Goal: Task Accomplishment & Management: Manage account settings

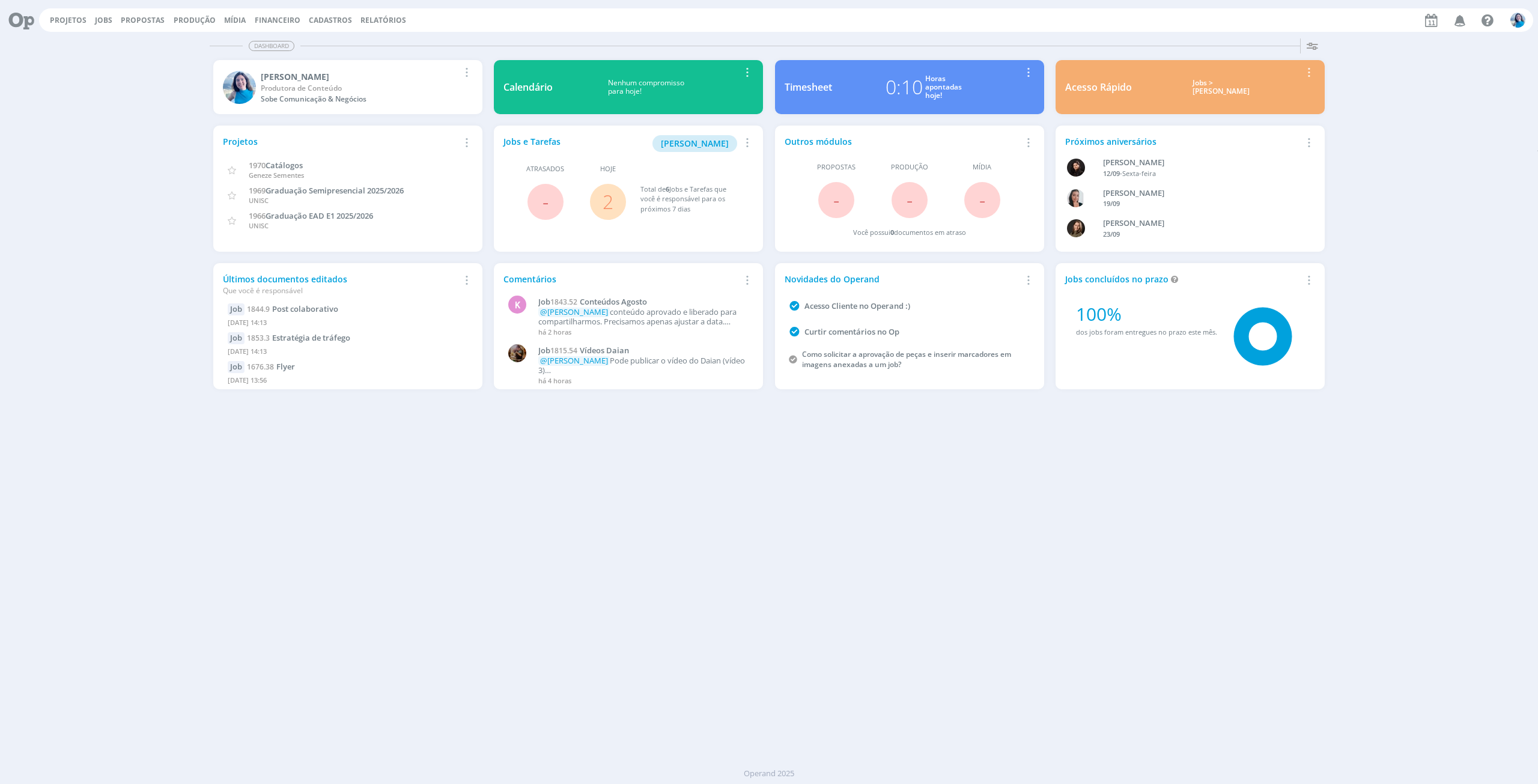
click at [608, 202] on link "2" at bounding box center [608, 201] width 11 height 26
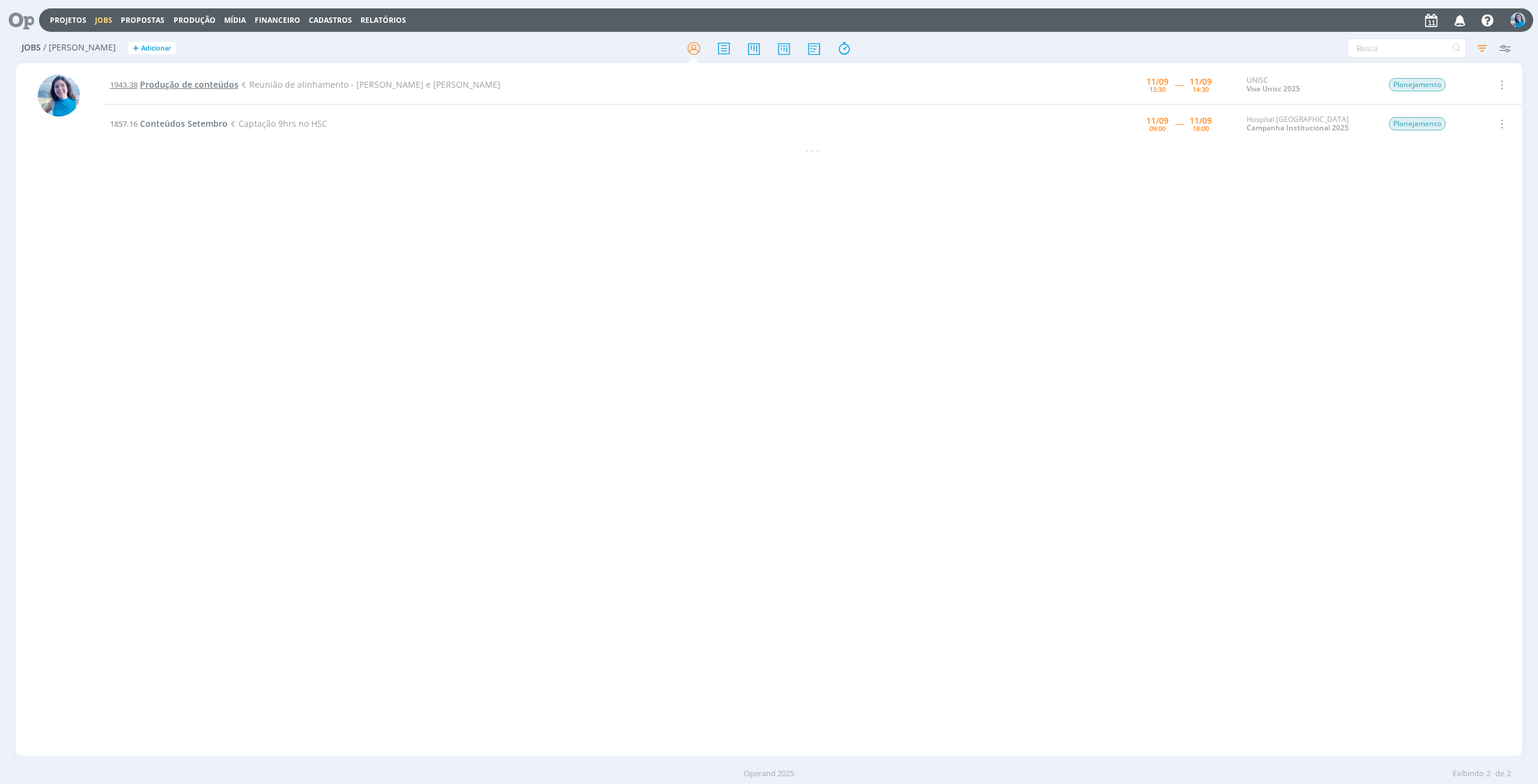
click at [204, 81] on span "Produção de conteúdos" at bounding box center [189, 85] width 98 height 11
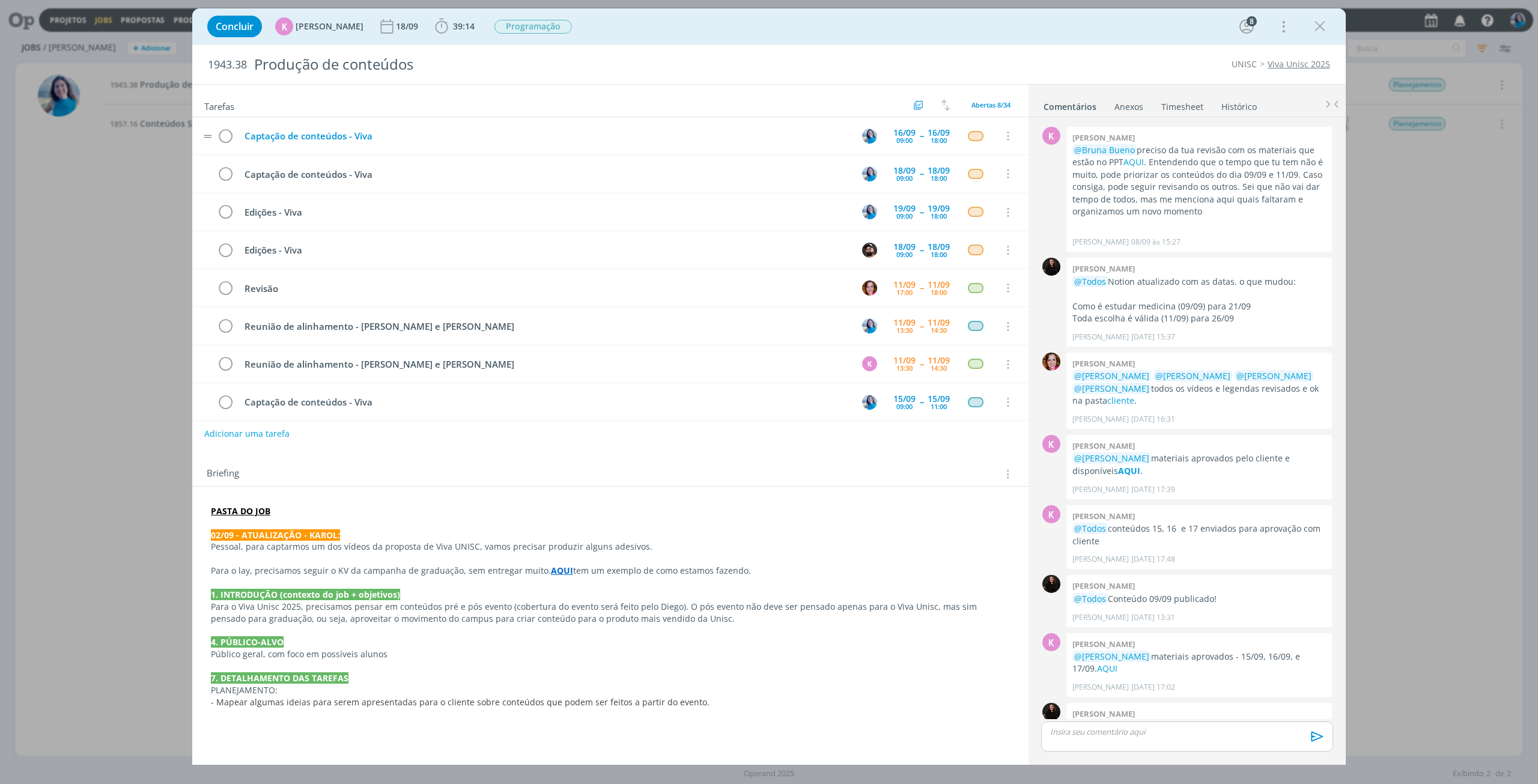
scroll to position [1, 0]
click at [454, 30] on span "39:14" at bounding box center [464, 26] width 21 height 11
click at [547, 52] on button "Apontar" at bounding box center [549, 53] width 50 height 13
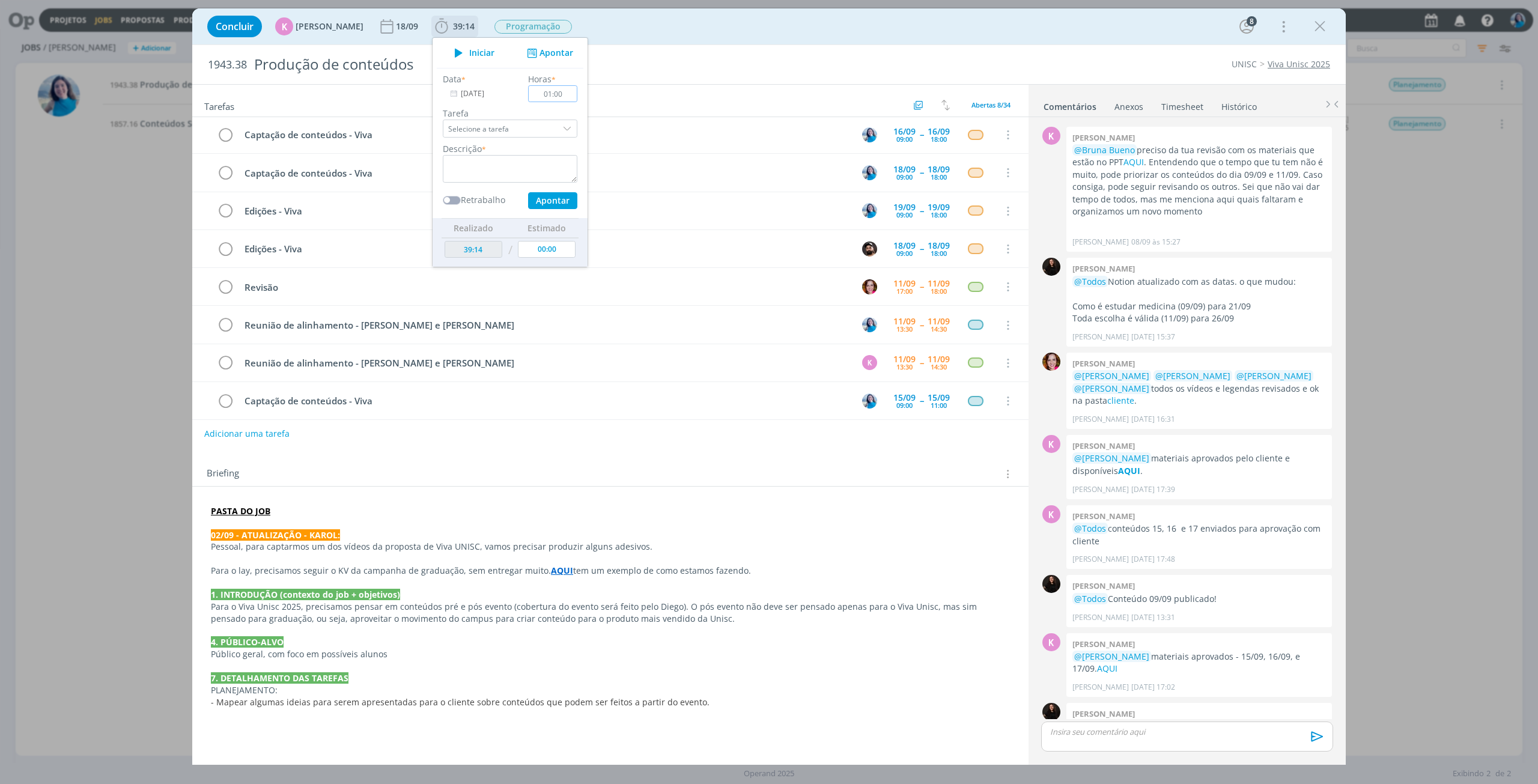
type input "01:00"
click at [544, 161] on textarea "dialog" at bounding box center [510, 169] width 134 height 28
type textarea "alinhamento com a [PERSON_NAME]"
click at [549, 203] on button "Apontar" at bounding box center [553, 201] width 49 height 17
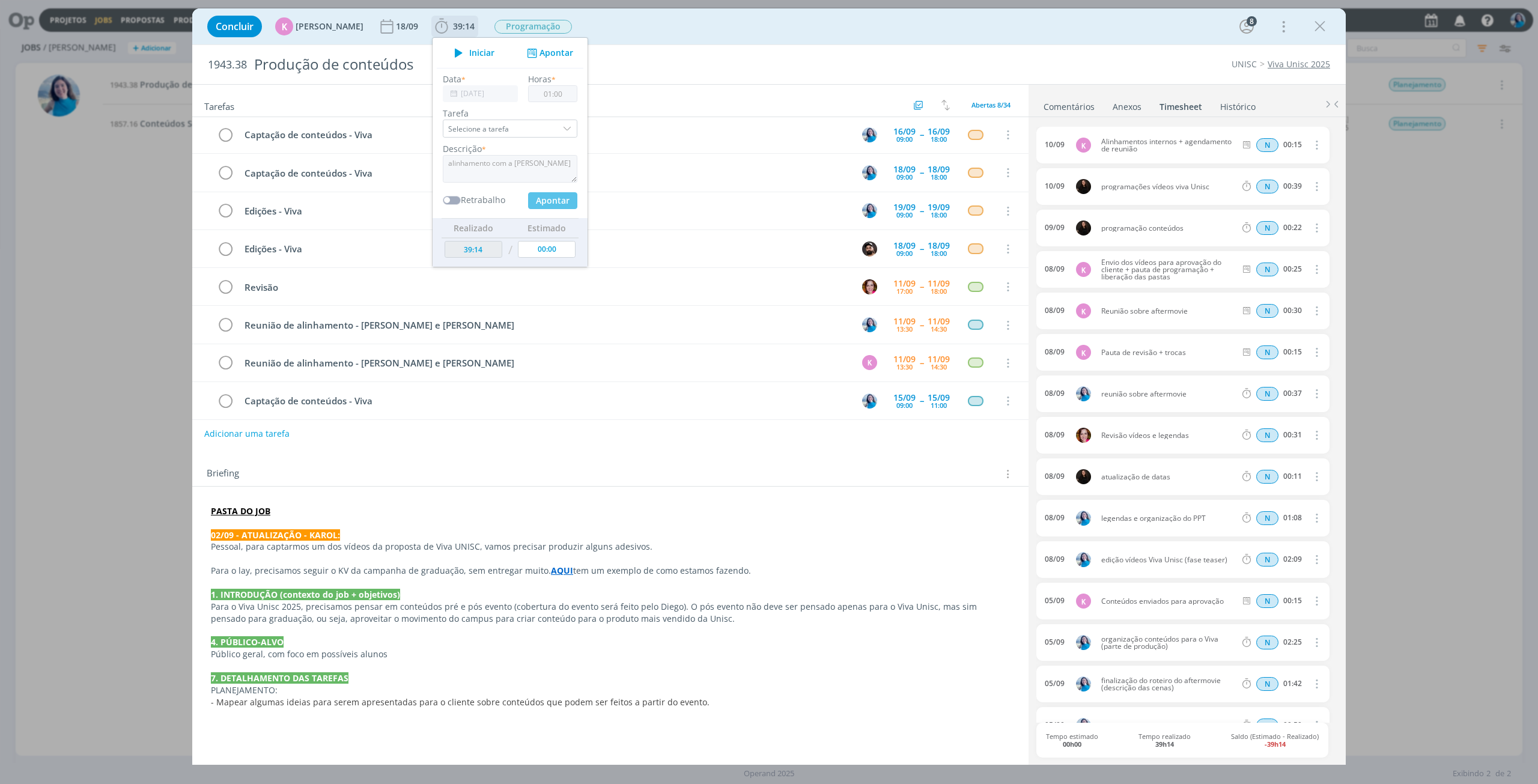
type input "40:14"
type input "00:00"
type input "00:30"
click at [556, 161] on textarea "dialog" at bounding box center [510, 169] width 134 height 28
click at [453, 172] on textarea "alinhamento com o Thales - sempresencial" at bounding box center [510, 169] width 134 height 28
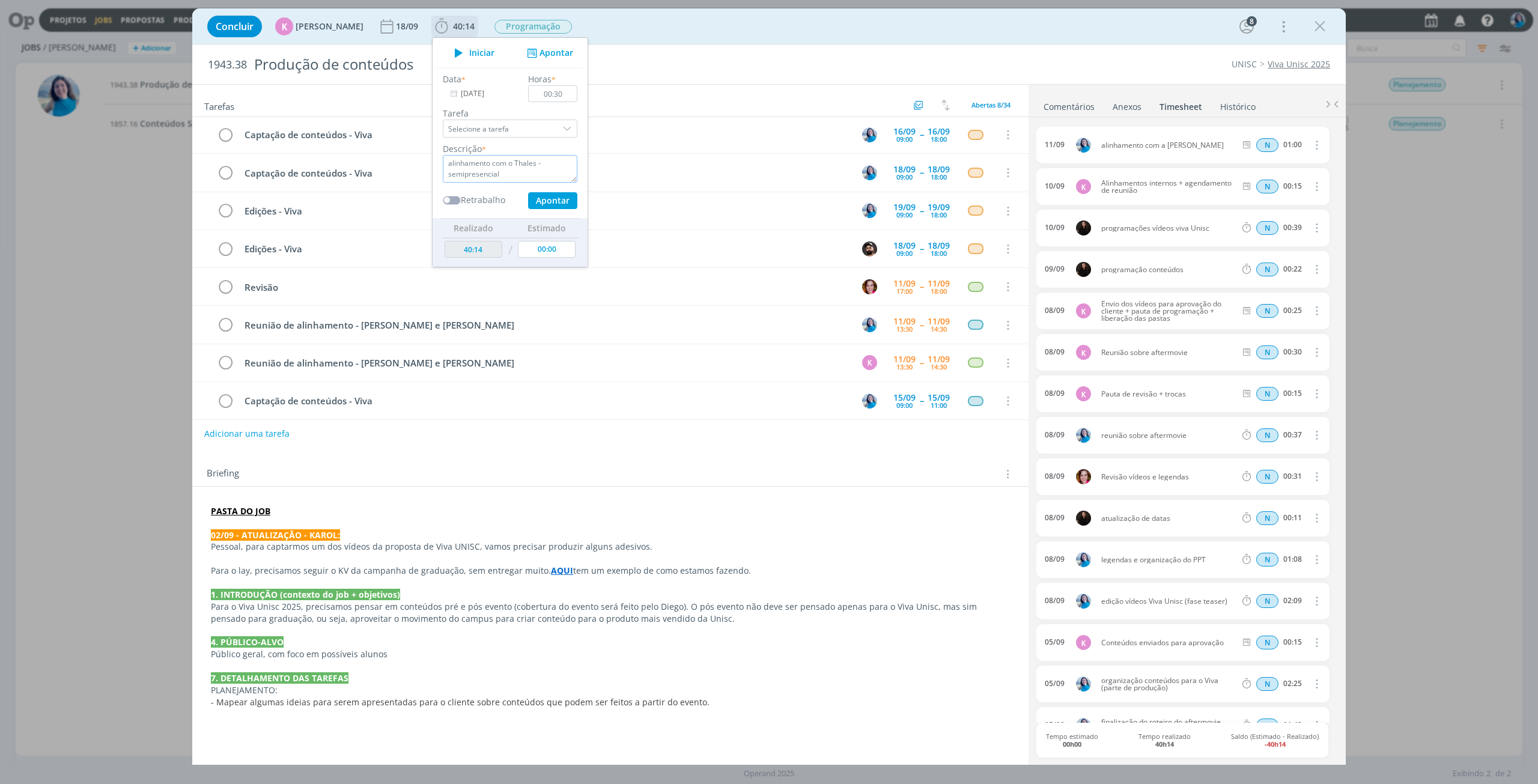
type textarea "alinhamento com o Thales - semipresencial"
click at [548, 196] on button "Apontar" at bounding box center [553, 201] width 49 height 17
type input "40:44"
type input "00:00"
click at [1323, 26] on icon "dialog" at bounding box center [1320, 26] width 18 height 18
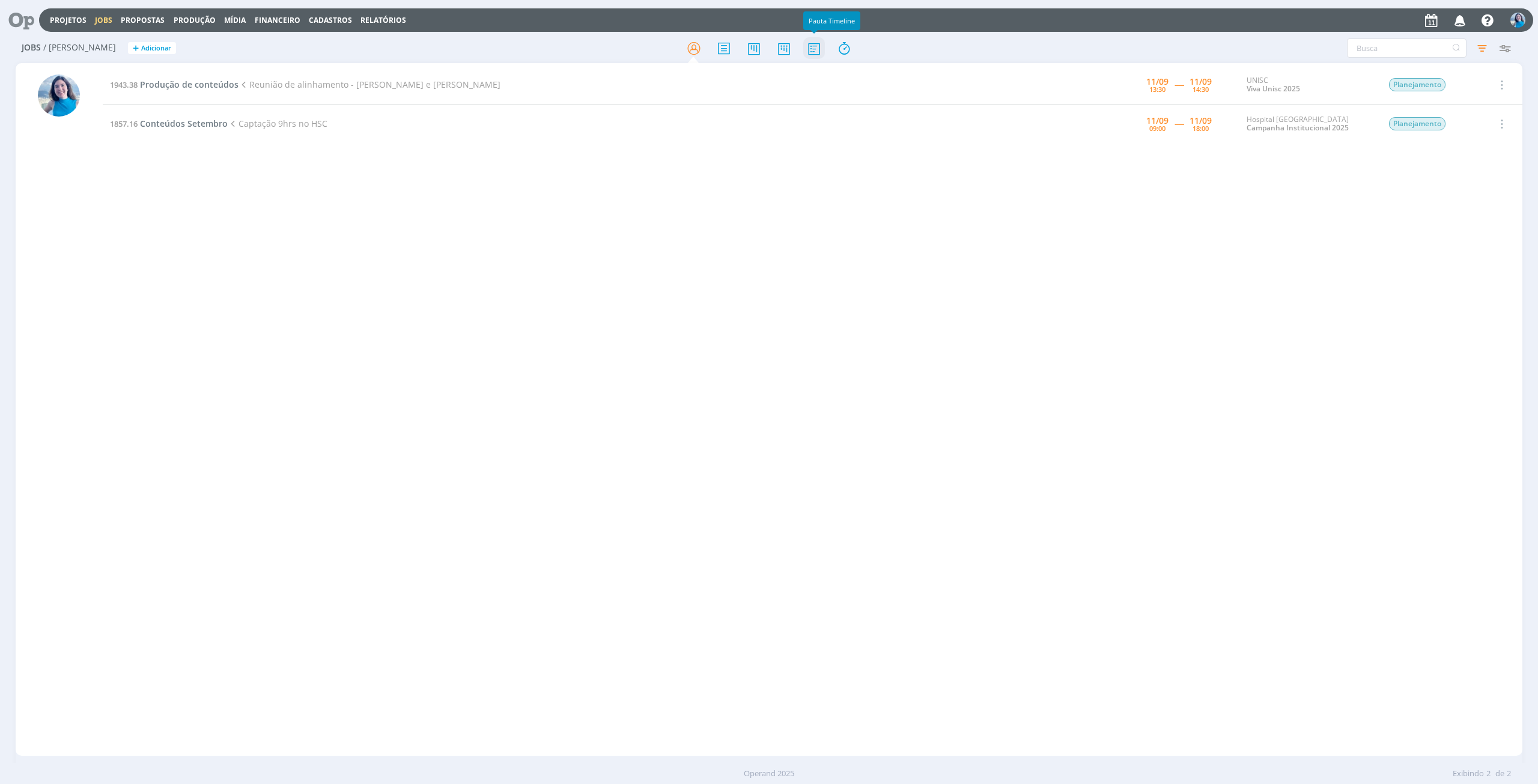
click at [819, 45] on icon at bounding box center [814, 48] width 21 height 23
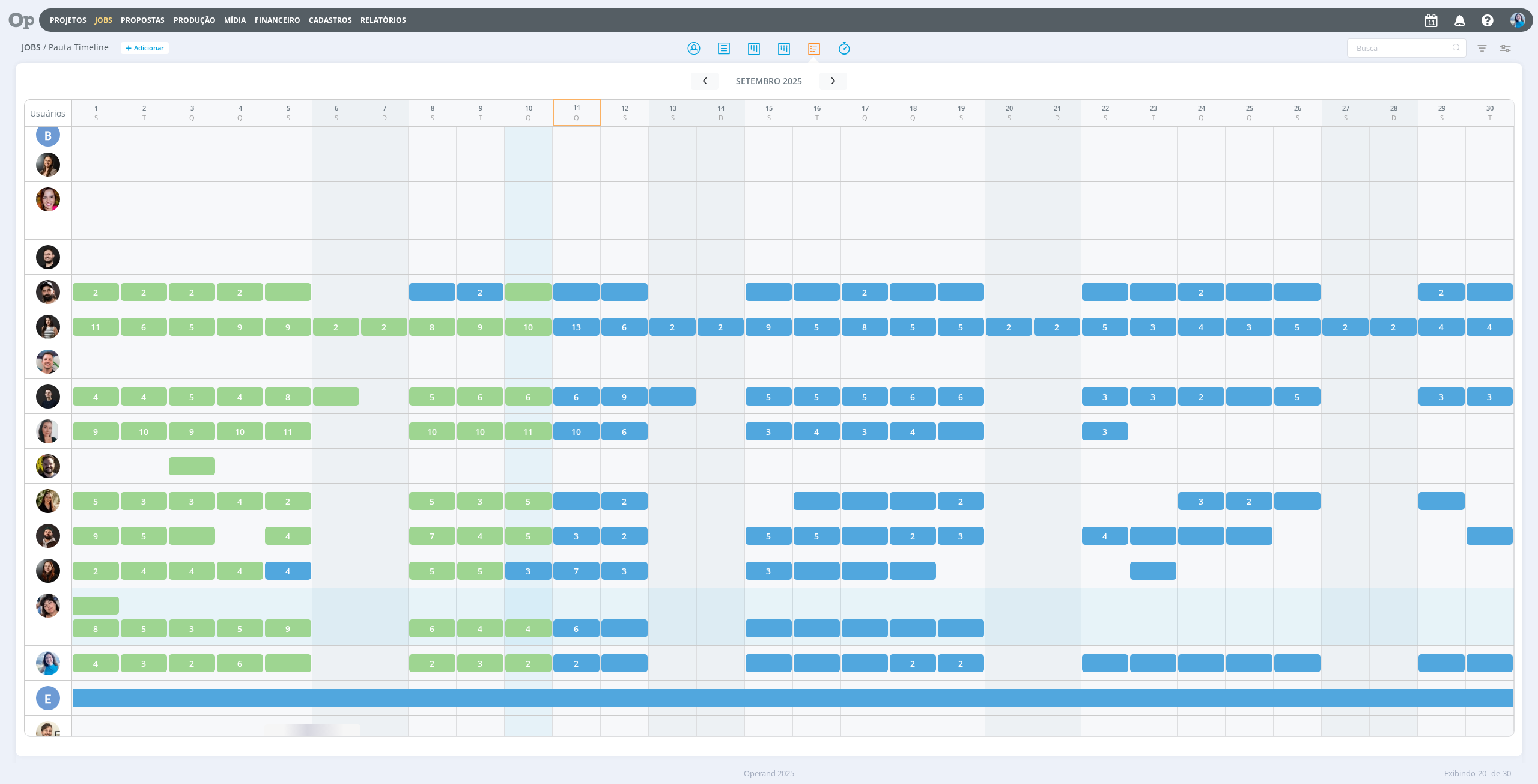
scroll to position [541, 0]
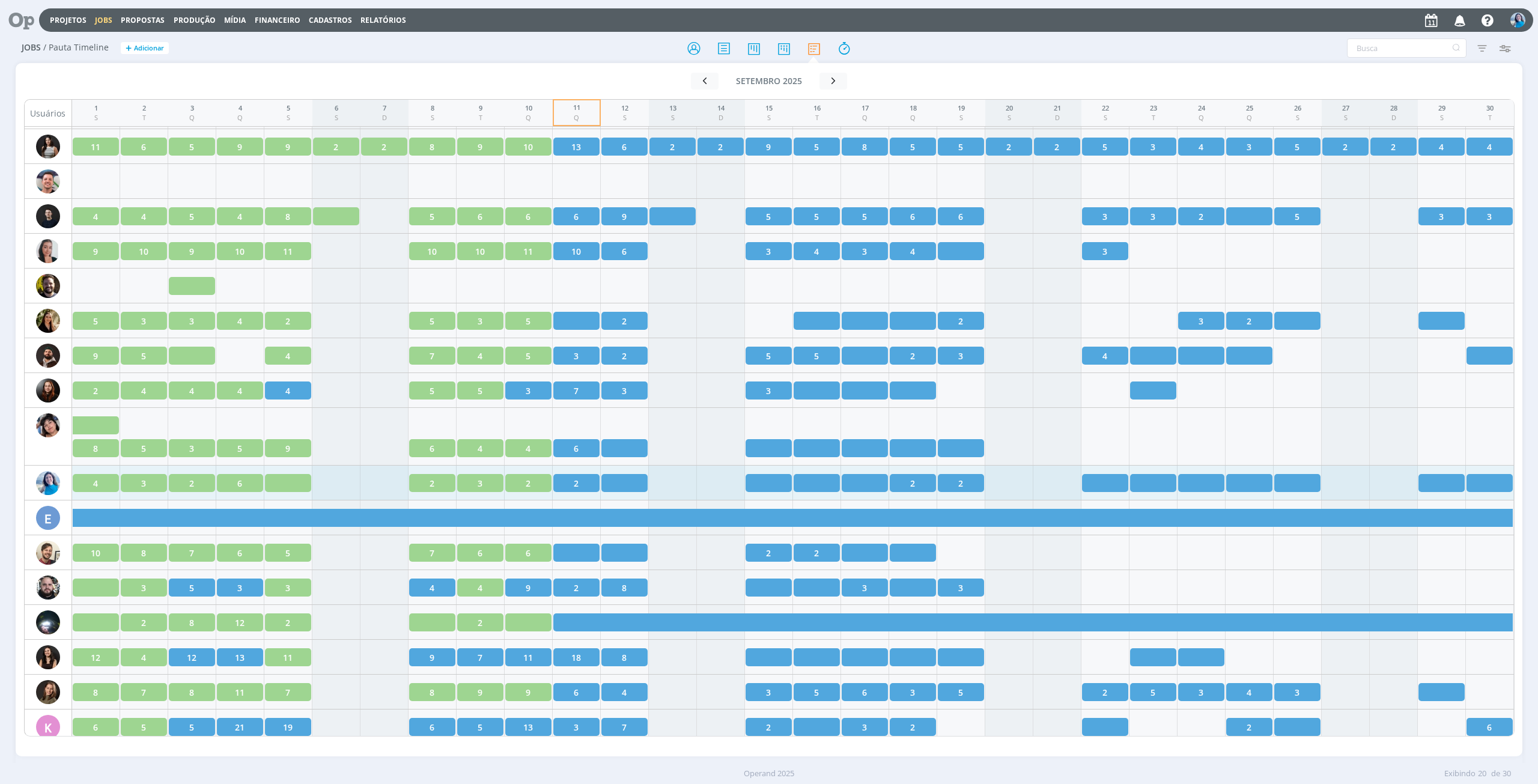
click at [423, 483] on div "2" at bounding box center [432, 483] width 46 height 18
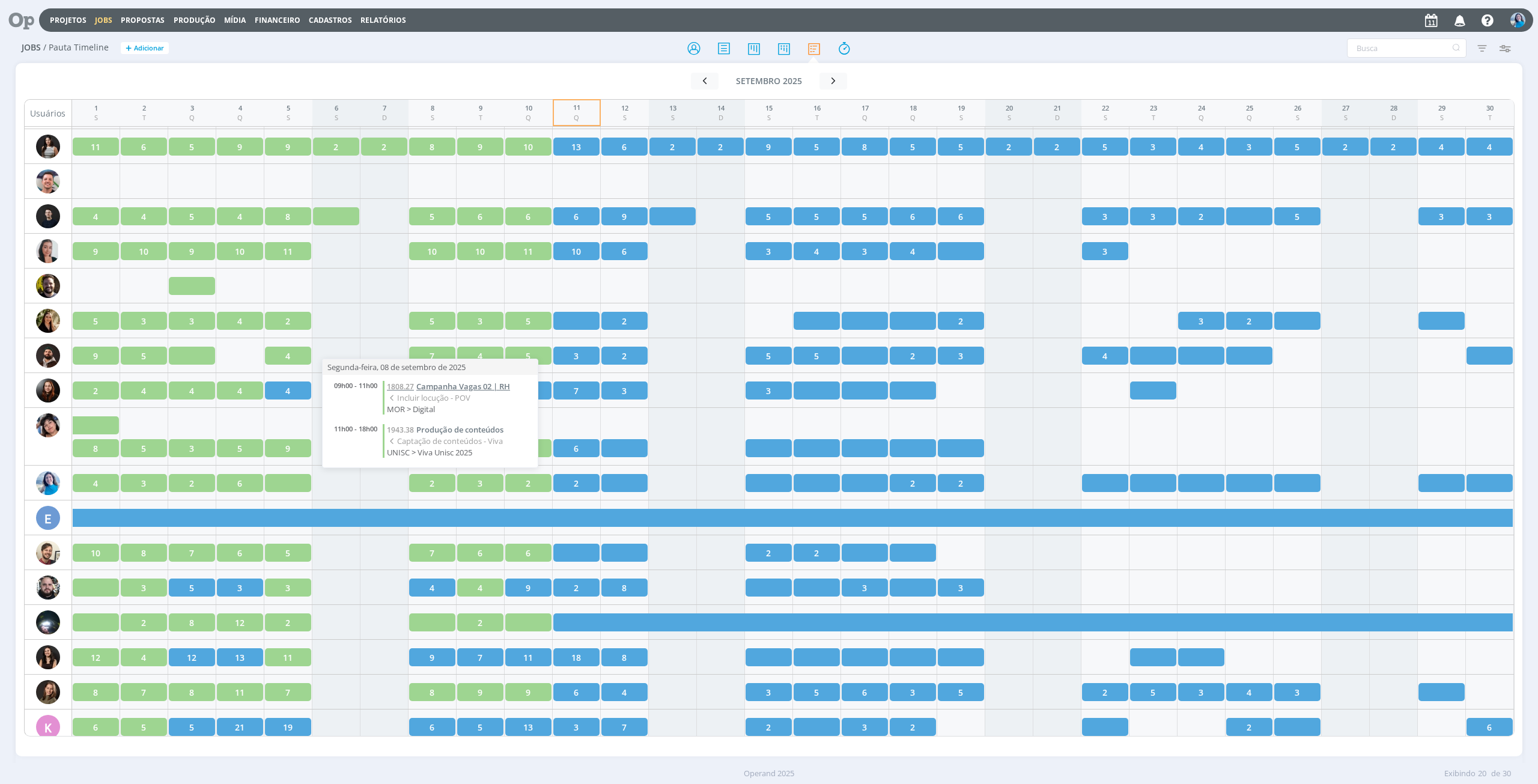
click at [445, 381] on span "Campanha Vagas 02 | RH" at bounding box center [463, 386] width 94 height 11
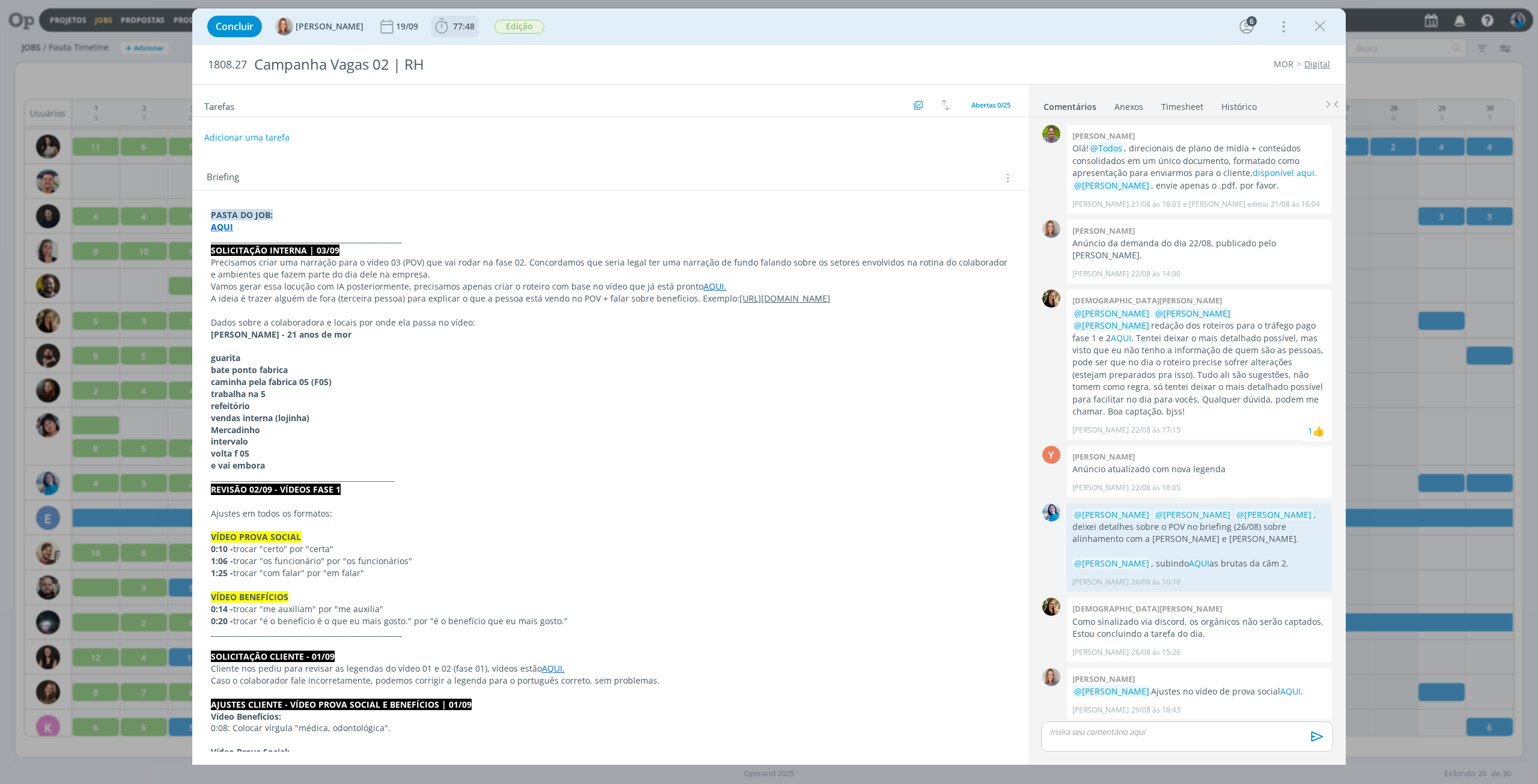
scroll to position [1132, 0]
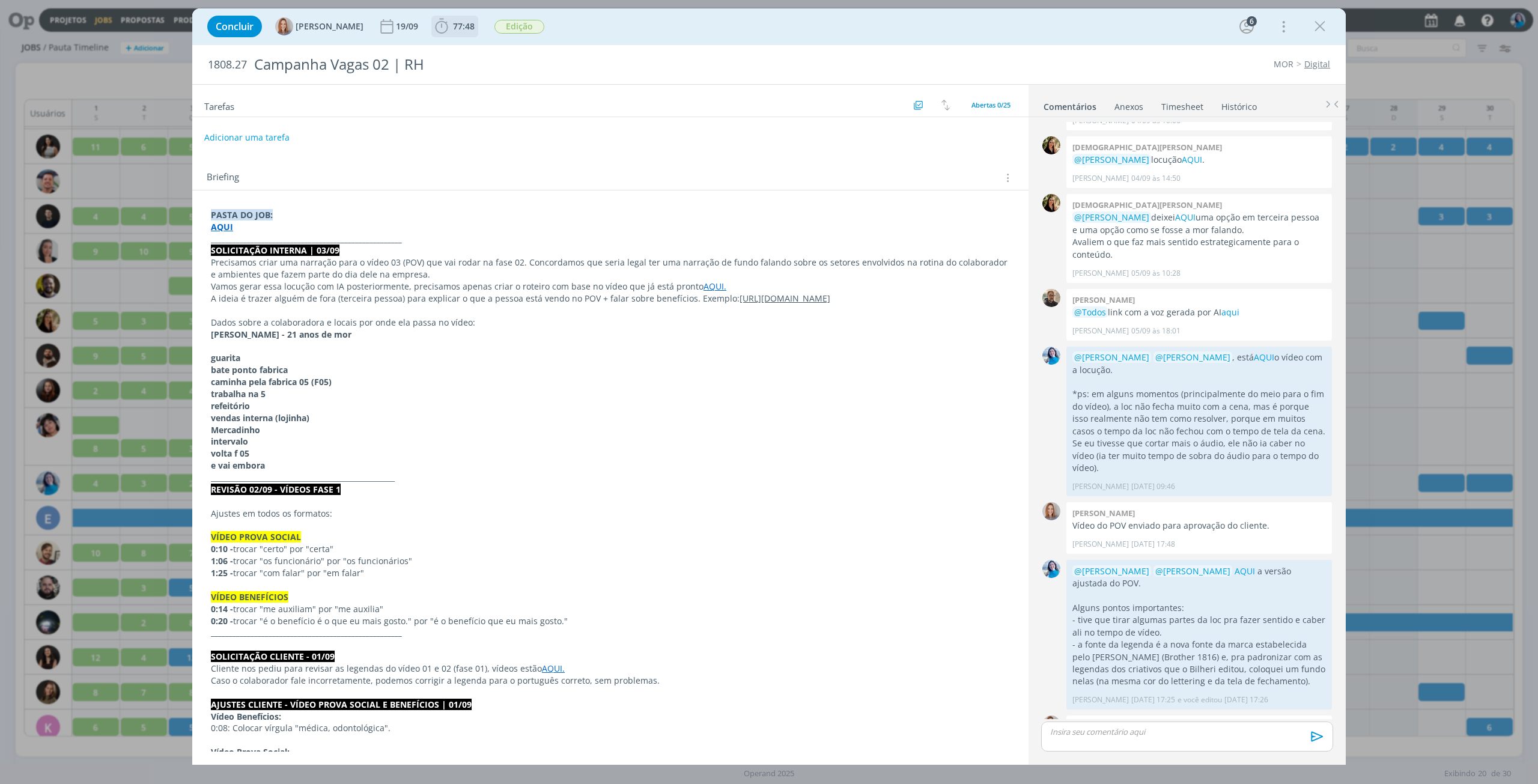
click at [453, 21] on span "77:48" at bounding box center [464, 26] width 21 height 11
click at [469, 57] on span "Iniciar" at bounding box center [482, 52] width 25 height 8
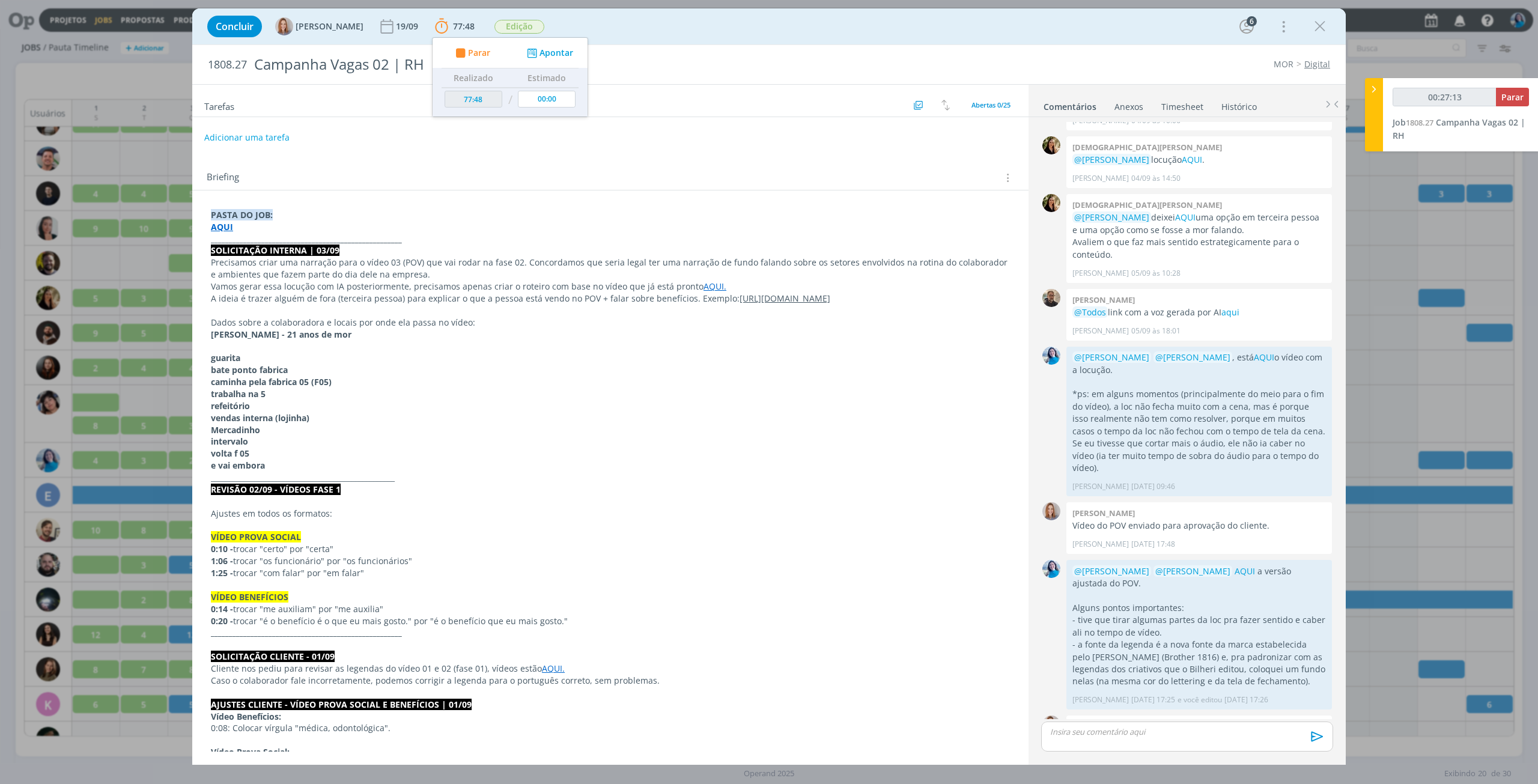
type input "00:28:13"
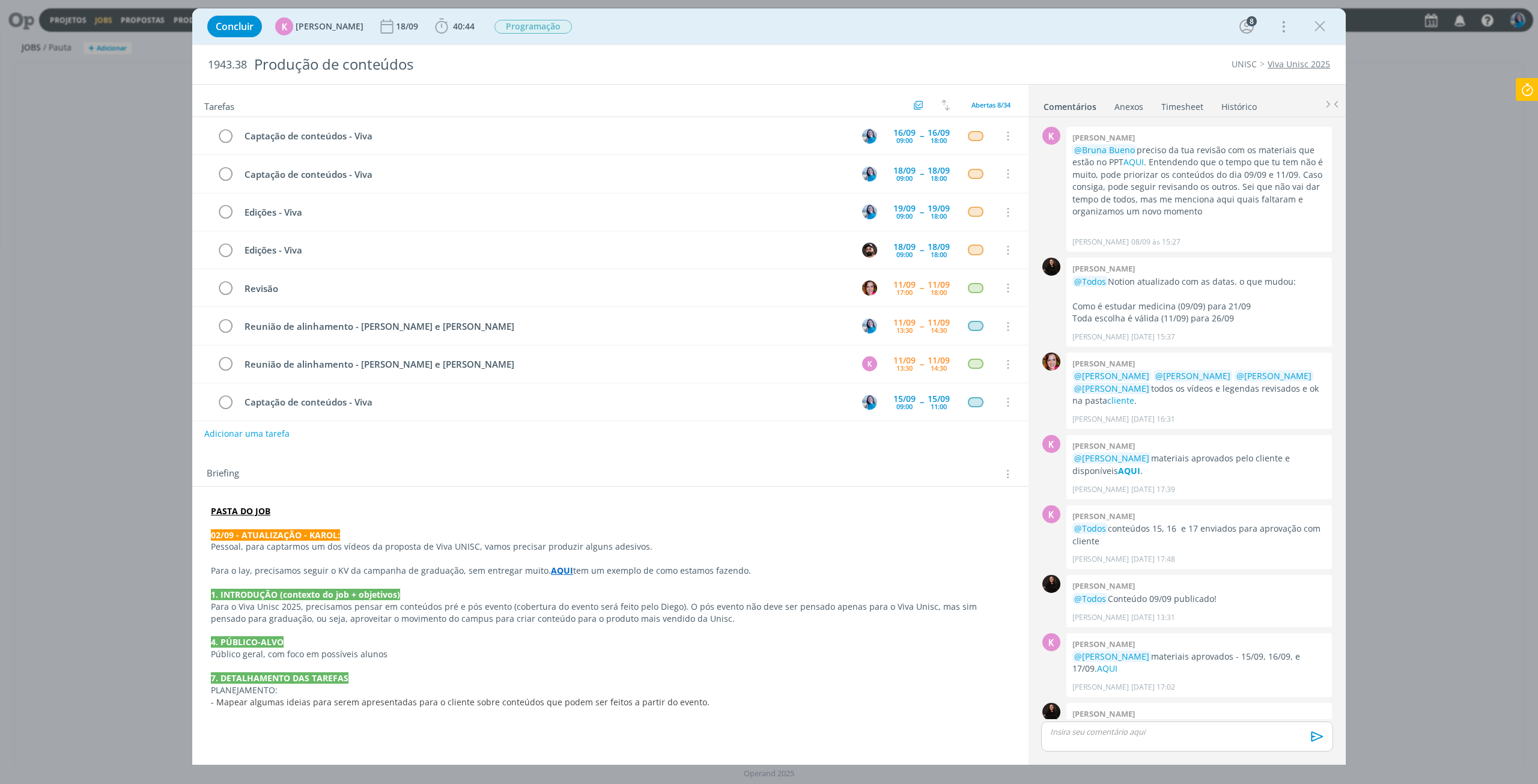
click at [879, 423] on div "Adicionar uma tarefa" at bounding box center [611, 434] width 837 height 21
click at [1537, 88] on icon at bounding box center [1527, 90] width 21 height 23
type input "00:17:38"
click at [1377, 93] on icon at bounding box center [1374, 89] width 12 height 13
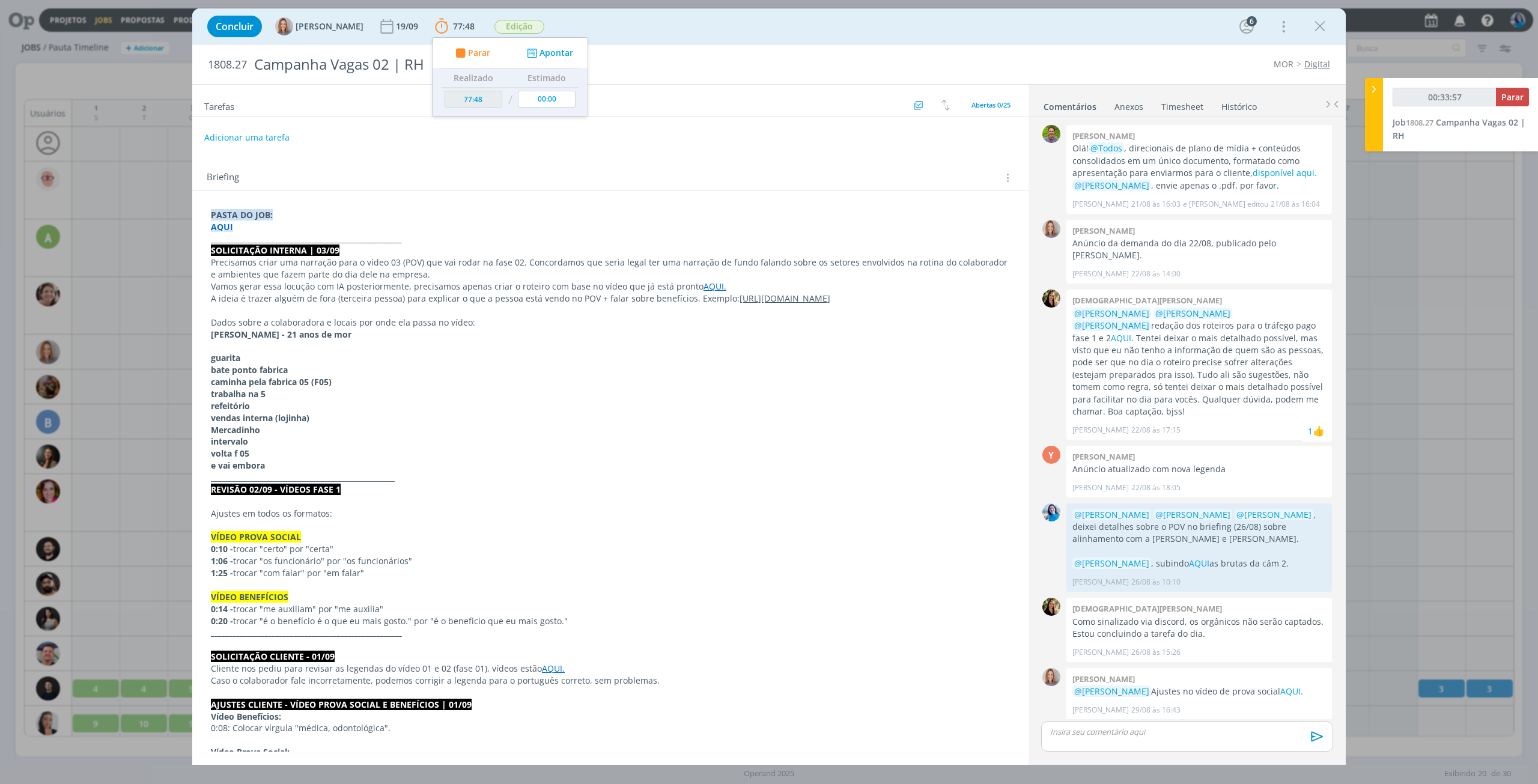
scroll to position [1132, 0]
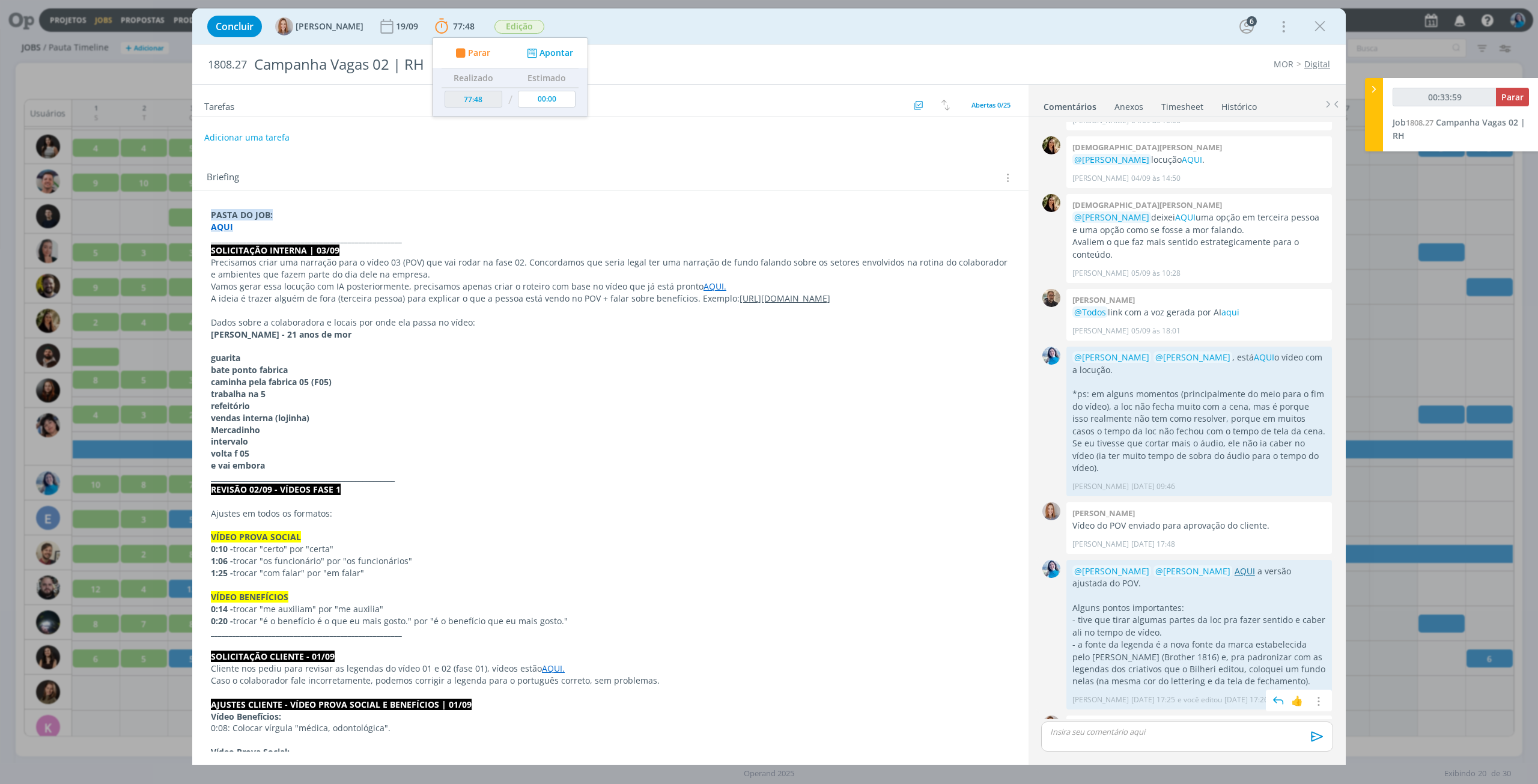
click at [1236, 565] on link "AQUI" at bounding box center [1245, 571] width 20 height 11
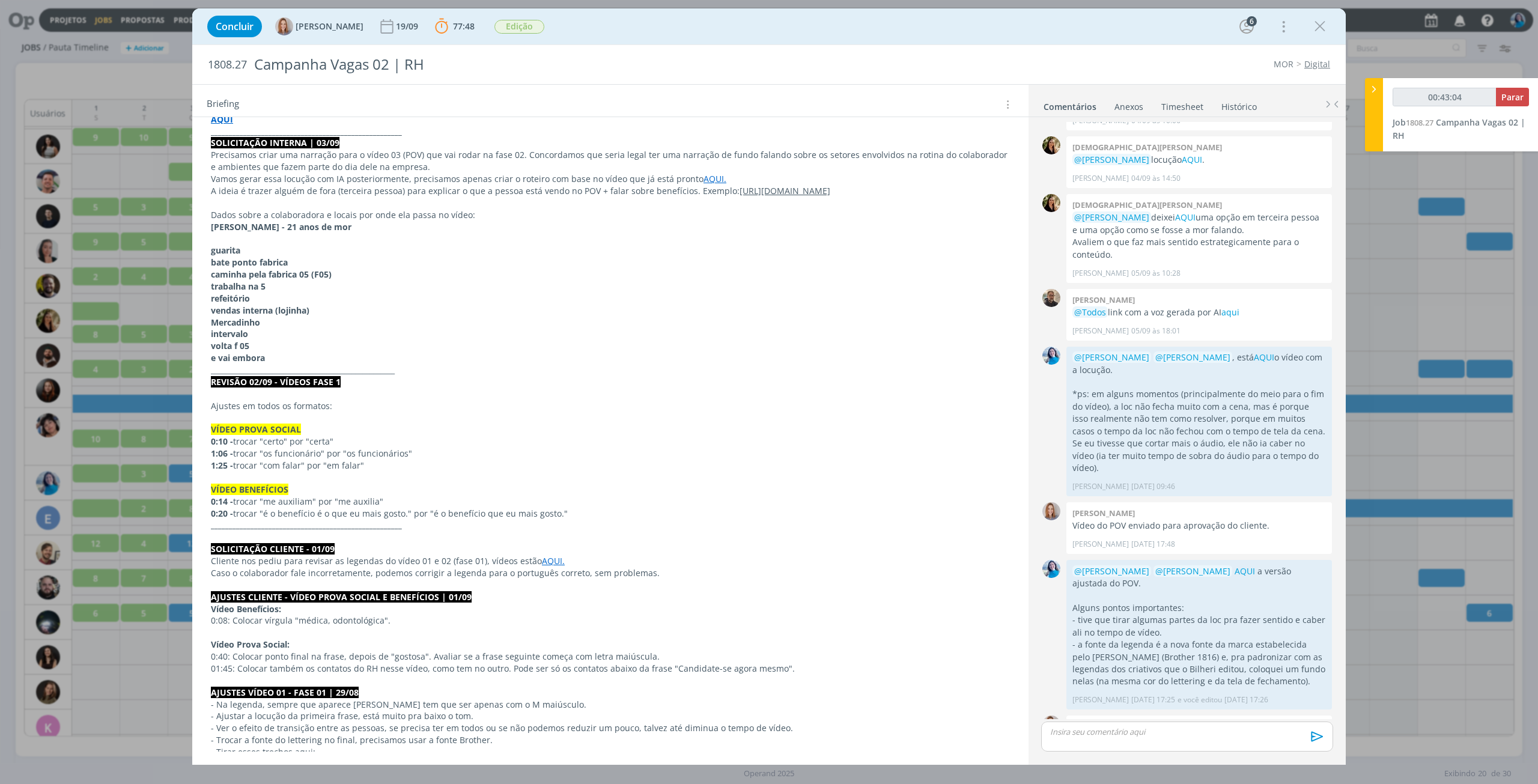
scroll to position [0, 0]
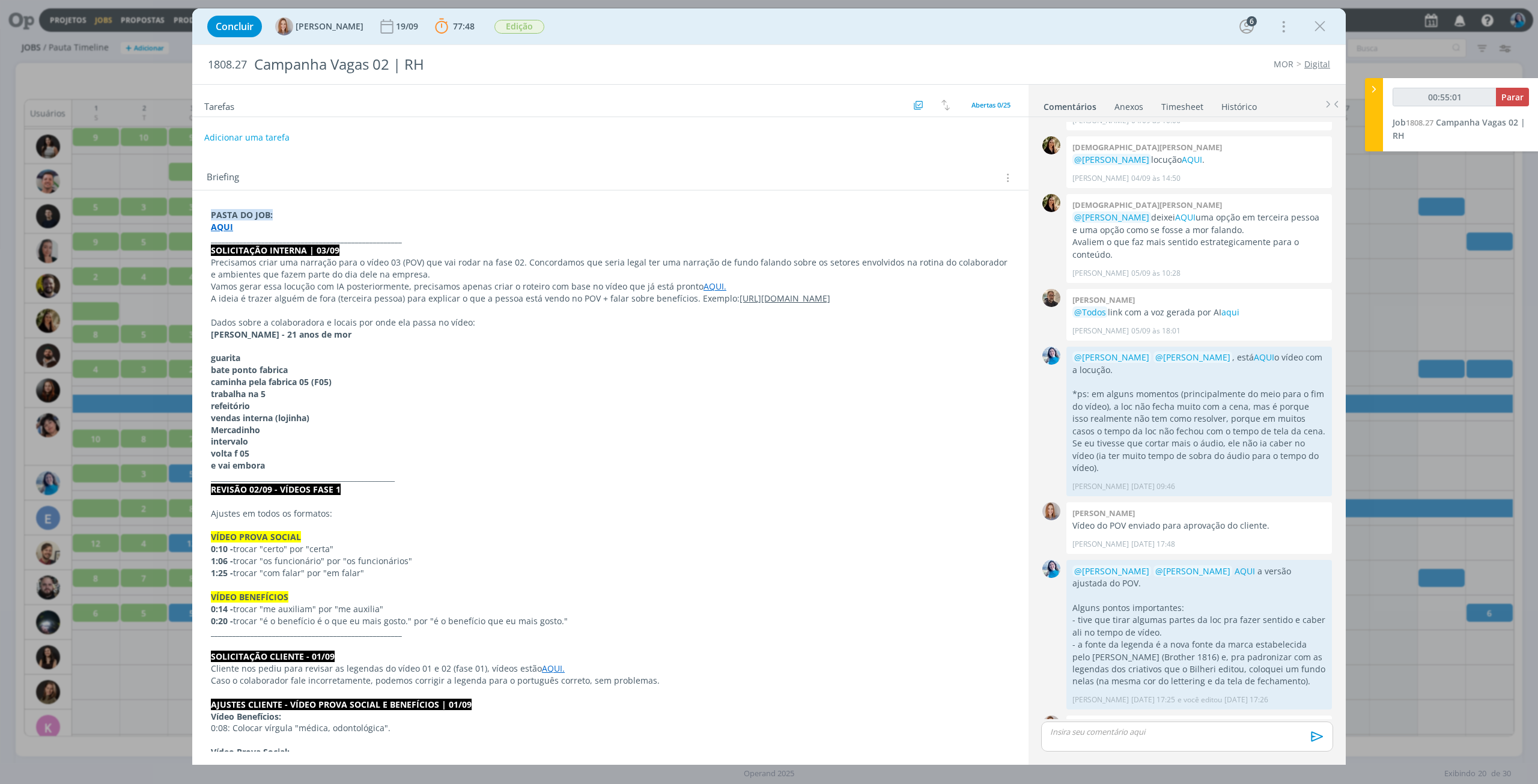
click at [220, 223] on strong "AQUI" at bounding box center [221, 227] width 22 height 11
click at [276, 247] on link "https://sobeae.sharepoint.com/:f:/s/SOBEAE/EtDFSz3aiaNBsLnR1KZCebEBe5pqRIMT4TAA…" at bounding box center [290, 249] width 91 height 16
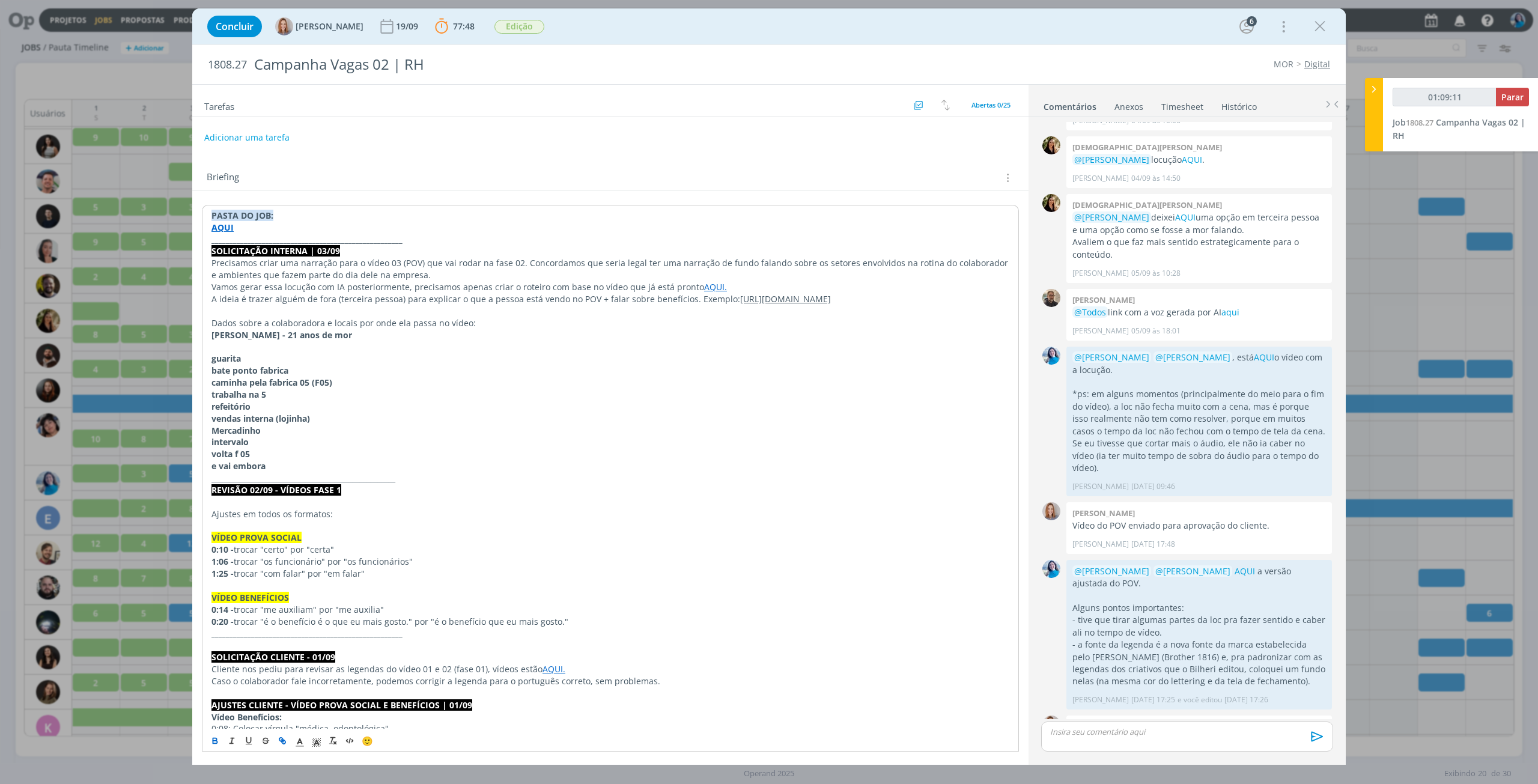
type input "01:09:12"
click at [1518, 98] on span "Parar" at bounding box center [1512, 97] width 22 height 11
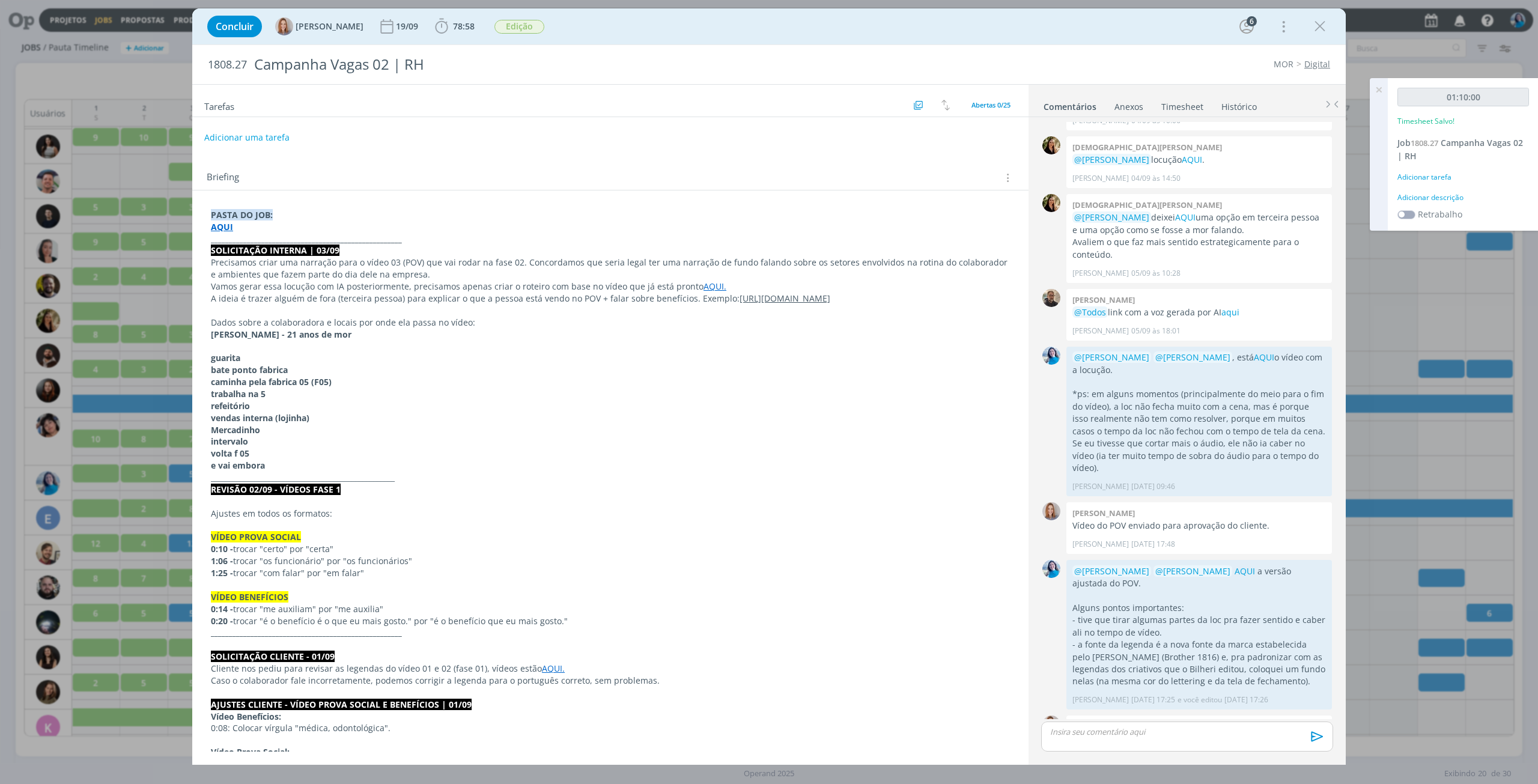
click at [1450, 199] on div "Adicionar descrição" at bounding box center [1463, 197] width 132 height 11
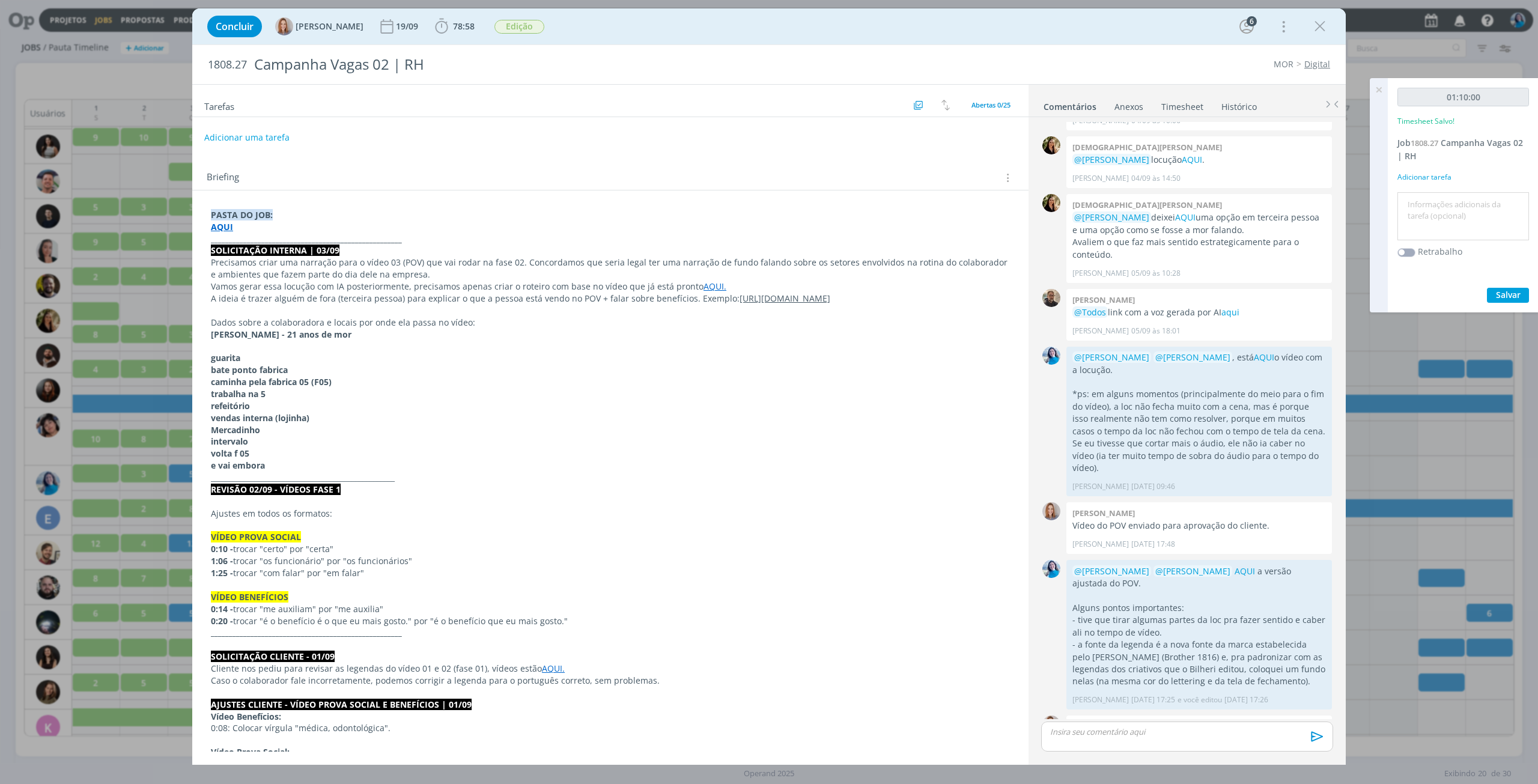
drag, startPoint x: 1450, startPoint y: 199, endPoint x: 1466, endPoint y: 208, distance: 18.4
click at [1466, 208] on textarea at bounding box center [1463, 217] width 126 height 43
type textarea "ajustes no vídeo POV - loc, redução de cenas e ajuste das legendas"
click at [1513, 295] on span "Salvar" at bounding box center [1508, 295] width 25 height 11
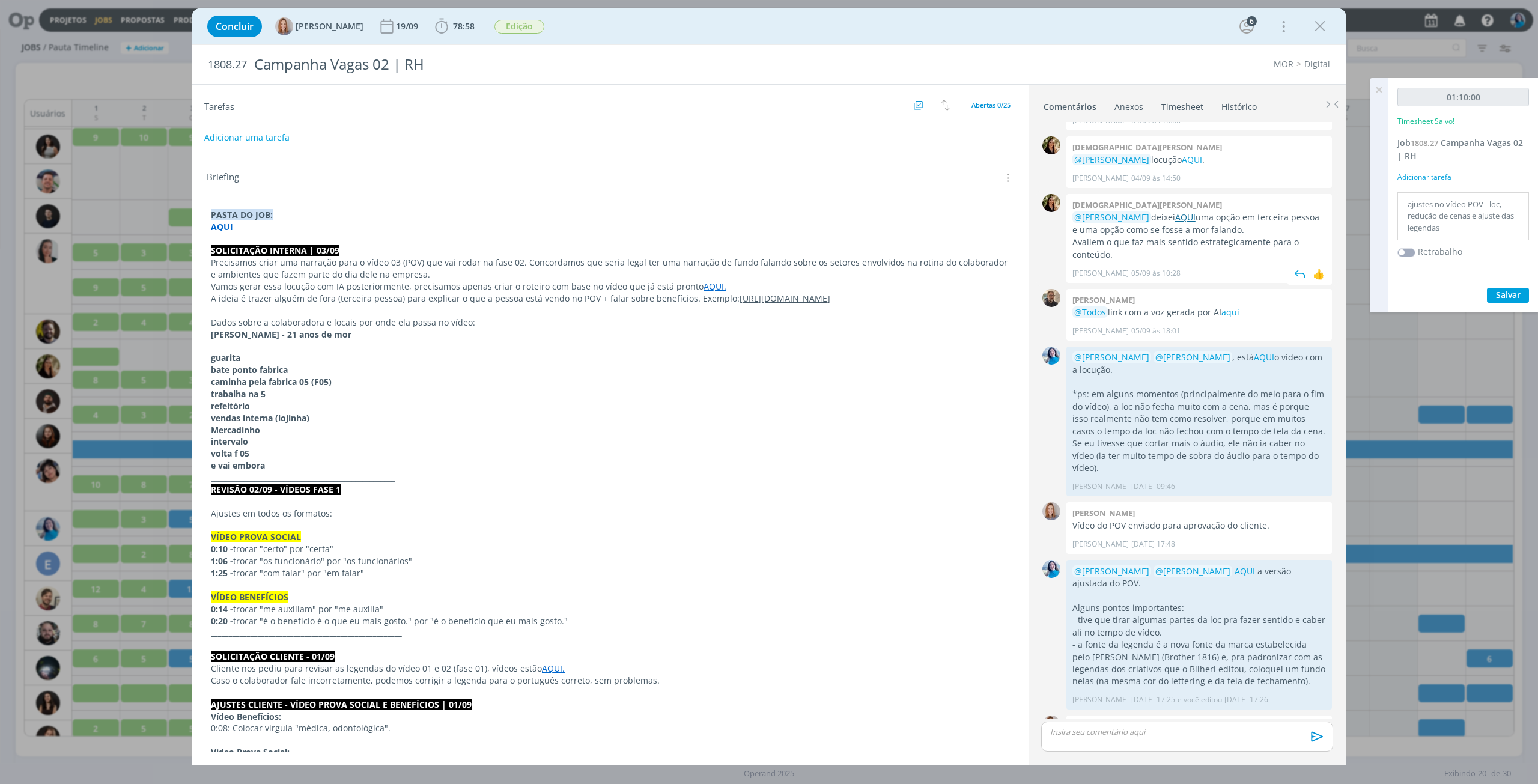
click at [1187, 211] on link "AQUI" at bounding box center [1185, 217] width 20 height 11
click at [1211, 730] on p "dialog" at bounding box center [1187, 732] width 273 height 11
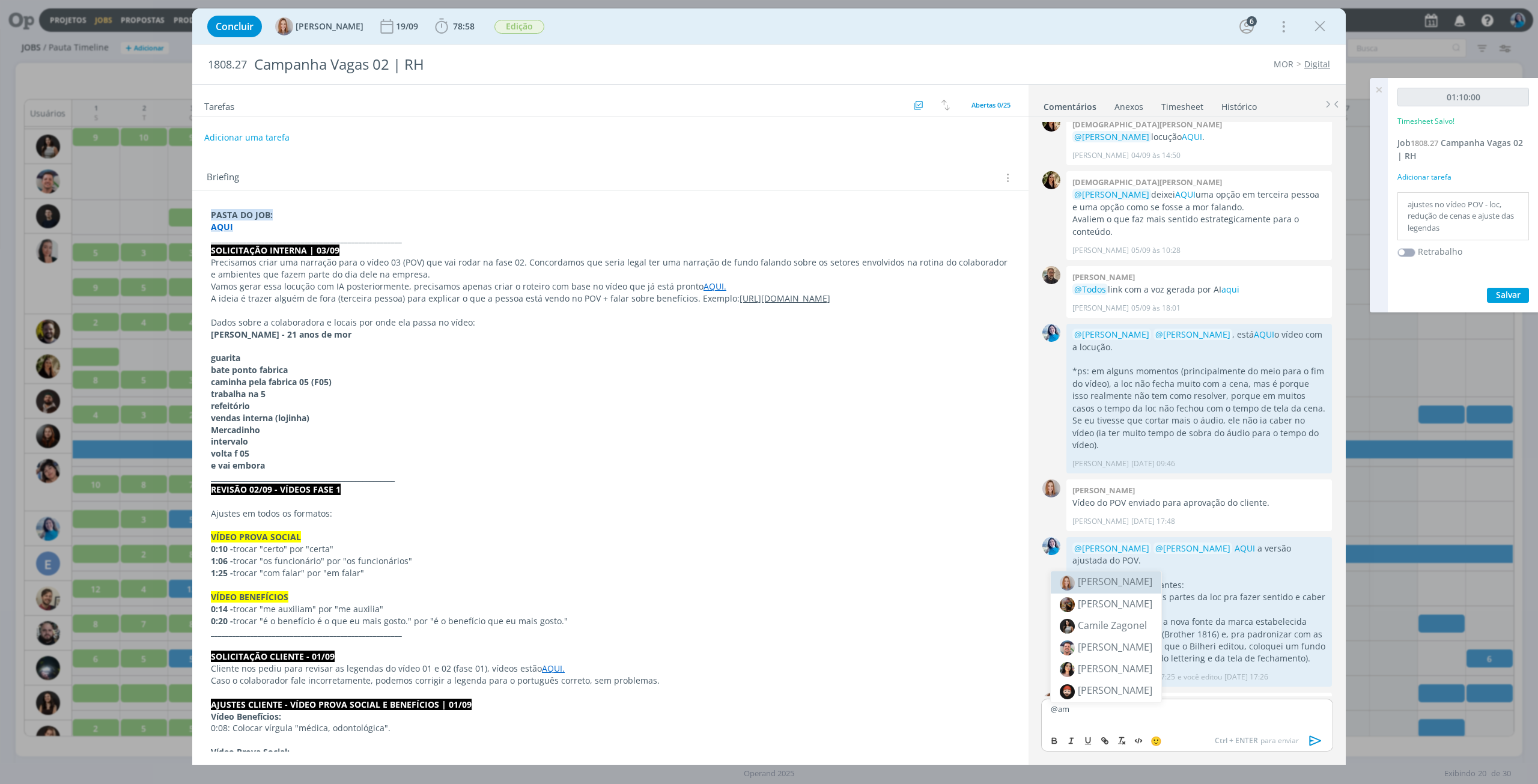
click at [1136, 575] on span "[PERSON_NAME]" at bounding box center [1115, 581] width 74 height 13
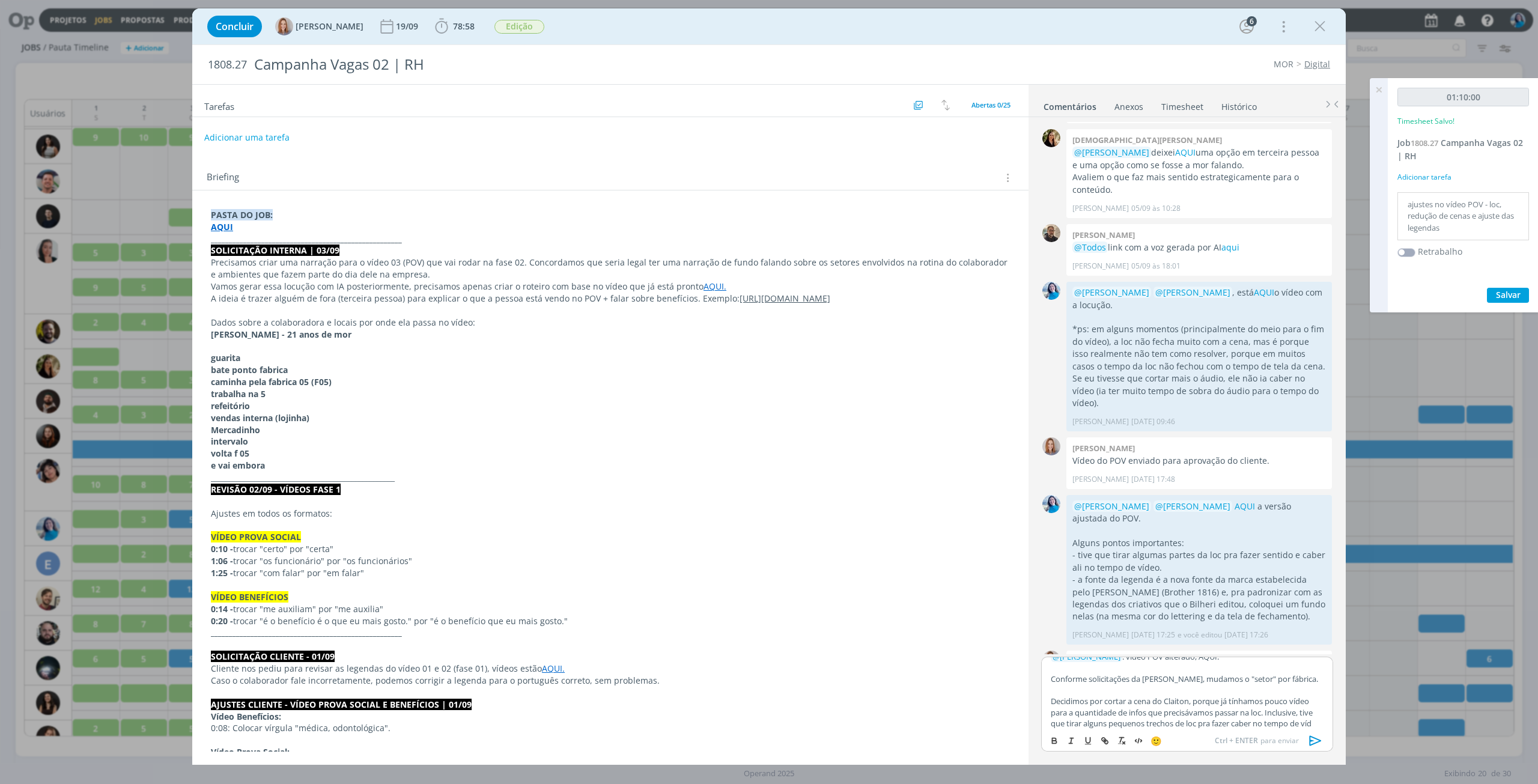
scroll to position [21, 0]
click at [221, 225] on strong "AQUI" at bounding box center [221, 227] width 22 height 11
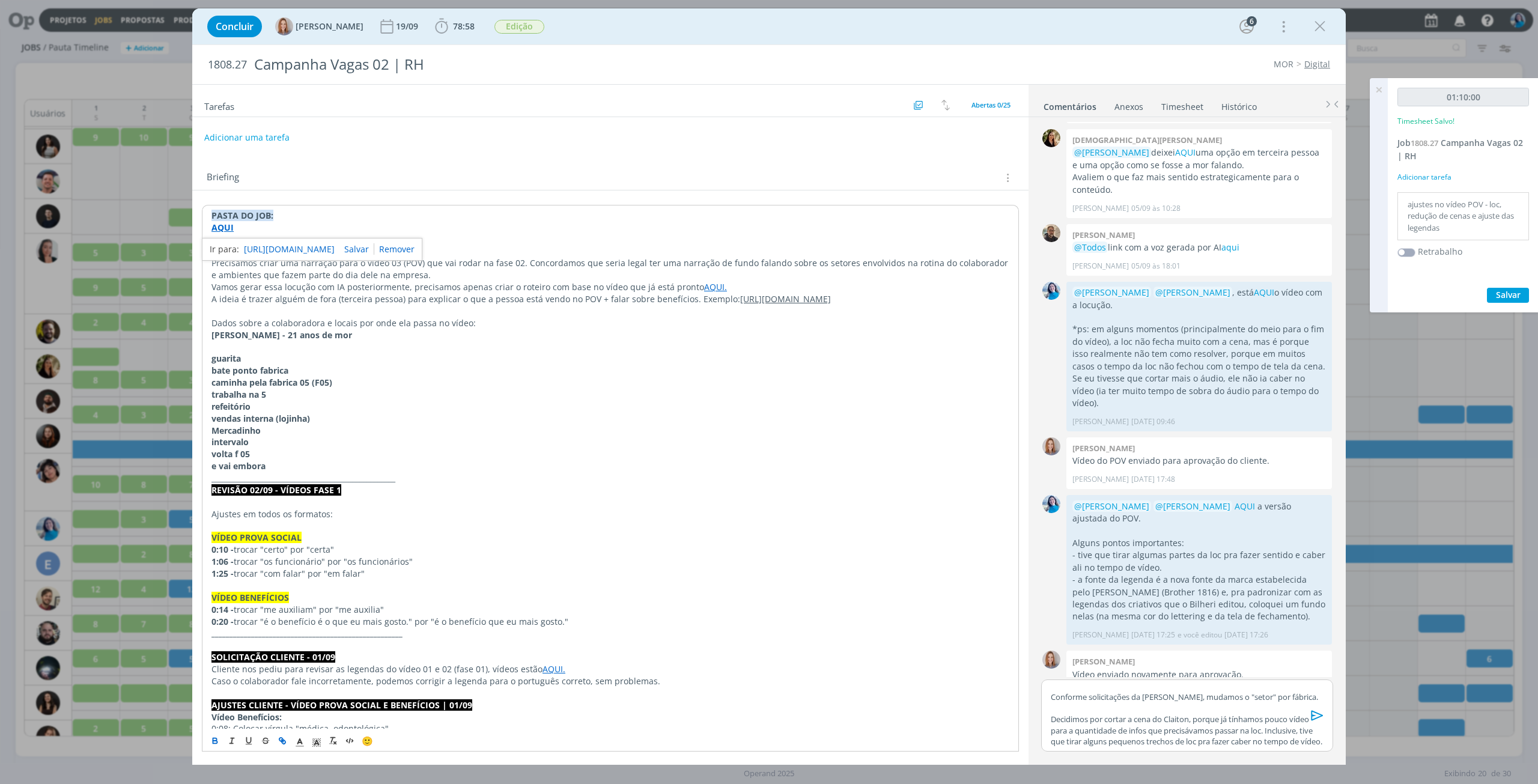
scroll to position [1174, 0]
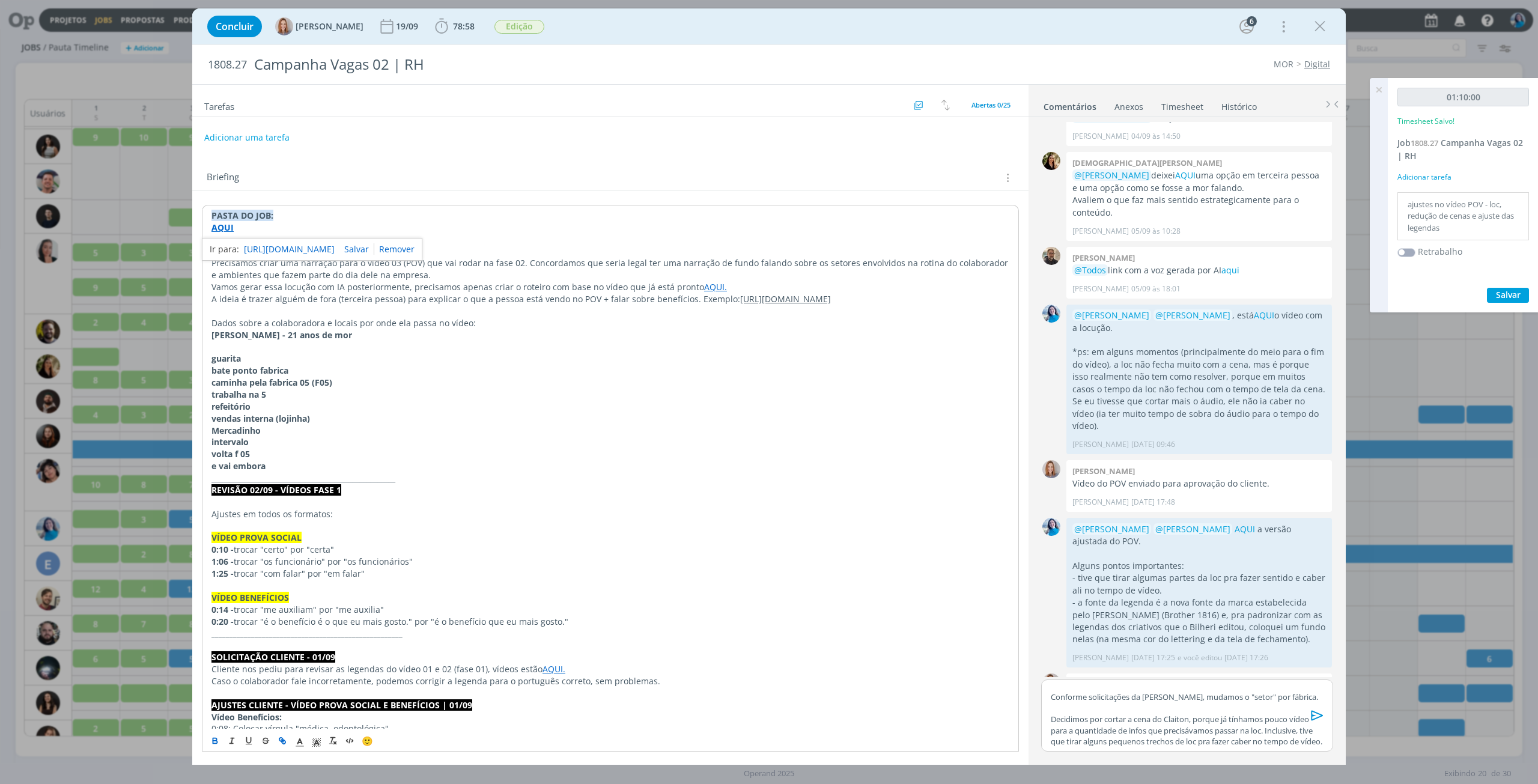
click at [261, 250] on link "https://sobeae.sharepoint.com/:f:/s/SOBEAE/EtDFSz3aiaNBsLnR1KZCebEBe5pqRIMT4TAA…" at bounding box center [290, 249] width 91 height 16
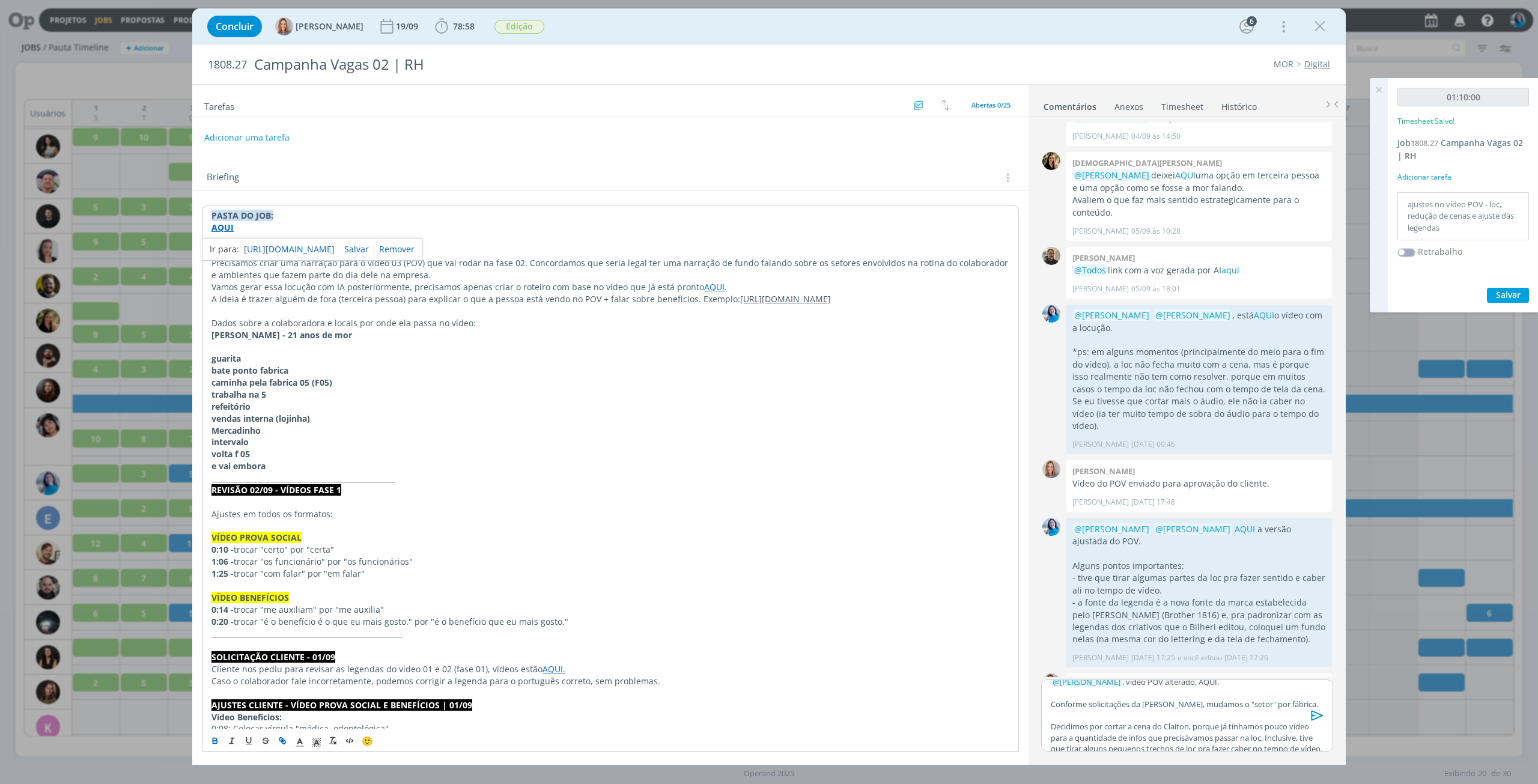
scroll to position [0, 0]
click at [1211, 689] on p "﻿ @ Amanda Oliveira ﻿ . vídeo POV alterado, AQUI." at bounding box center [1187, 689] width 273 height 11
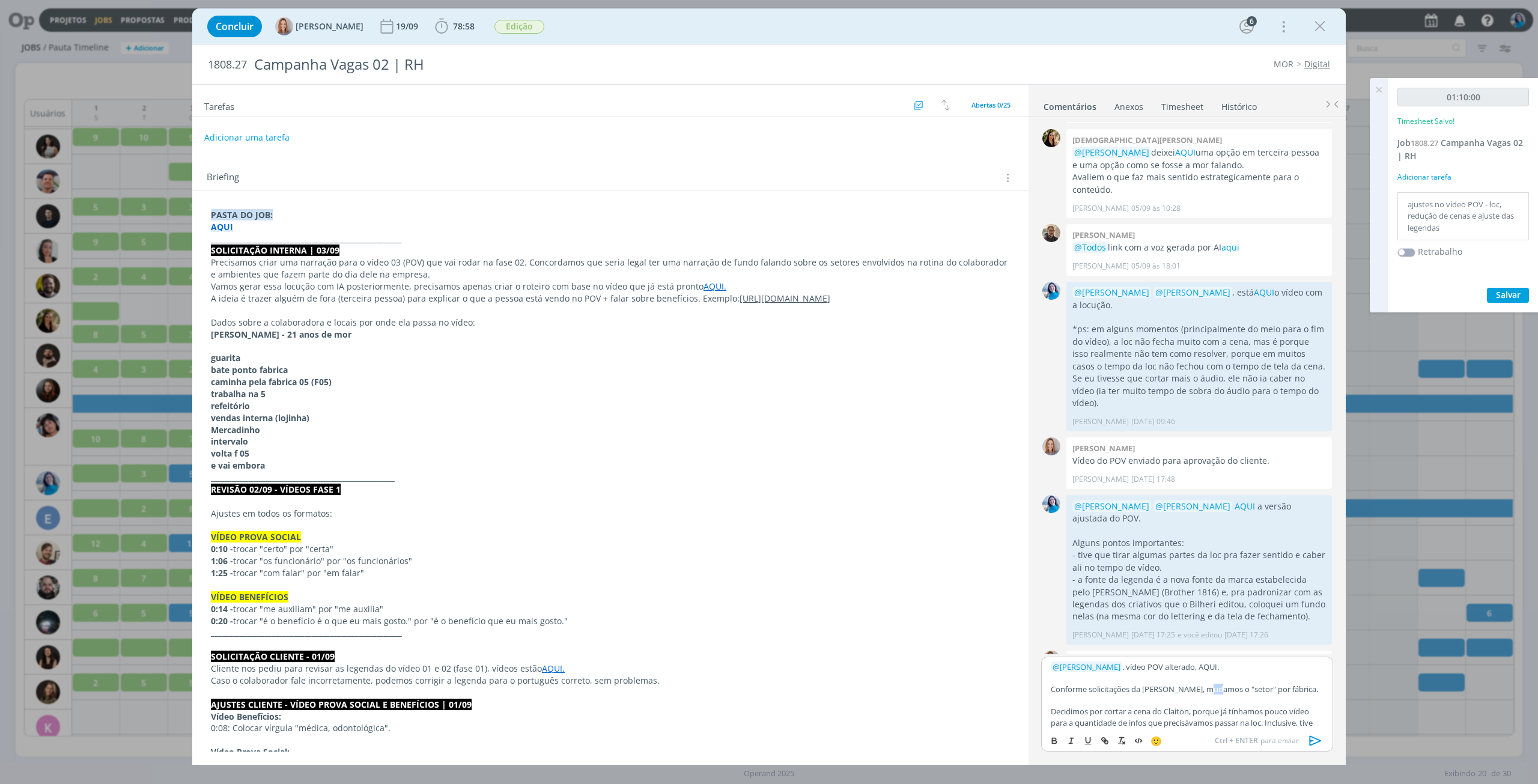
click at [1211, 689] on p "Conforme solicitações da Betina, mudamos o "setor" por fábrica." at bounding box center [1187, 689] width 273 height 11
click at [1207, 664] on p "﻿ @ Amanda Oliveira ﻿ . vídeo POV alterado, AQUI." at bounding box center [1187, 667] width 273 height 11
click at [1108, 740] on icon "dialog" at bounding box center [1105, 740] width 9 height 9
paste input "https://sobeae.sharepoint.com/:v:/s/SOBEAE/ETThpEdzPTlNvBohd-5Li2MBAp7wt_QRFXSM…"
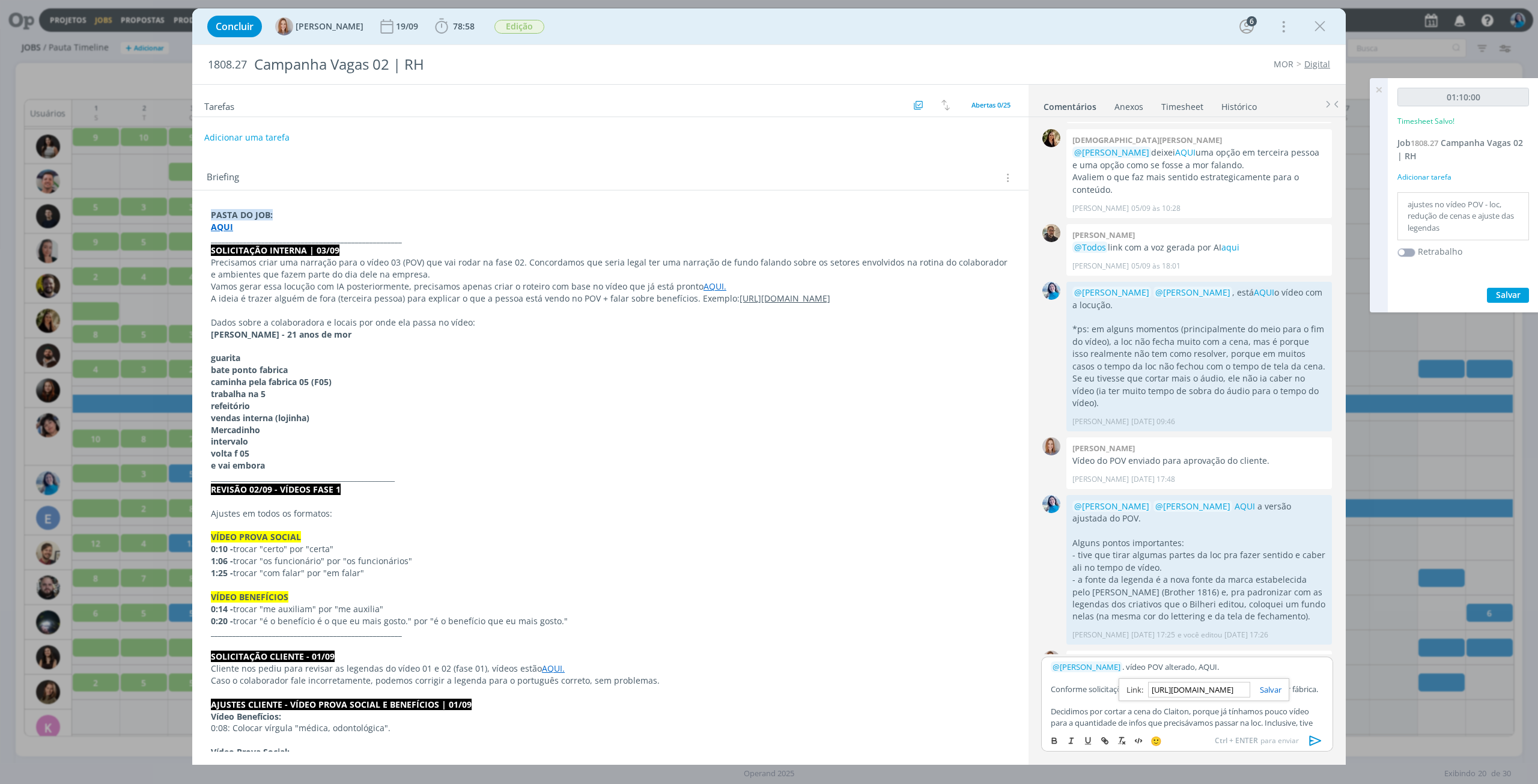
scroll to position [0, 316]
type input "https://sobeae.sharepoint.com/:v:/s/SOBEAE/ETThpEdzPTlNvBohd-5Li2MBAp7wt_QRFXSM…"
click at [1271, 687] on link "dialog" at bounding box center [1266, 689] width 32 height 11
click at [1271, 671] on p "﻿ @ Amanda Oliveira ﻿ . vídeo POV alterado, AQUI ." at bounding box center [1187, 667] width 273 height 11
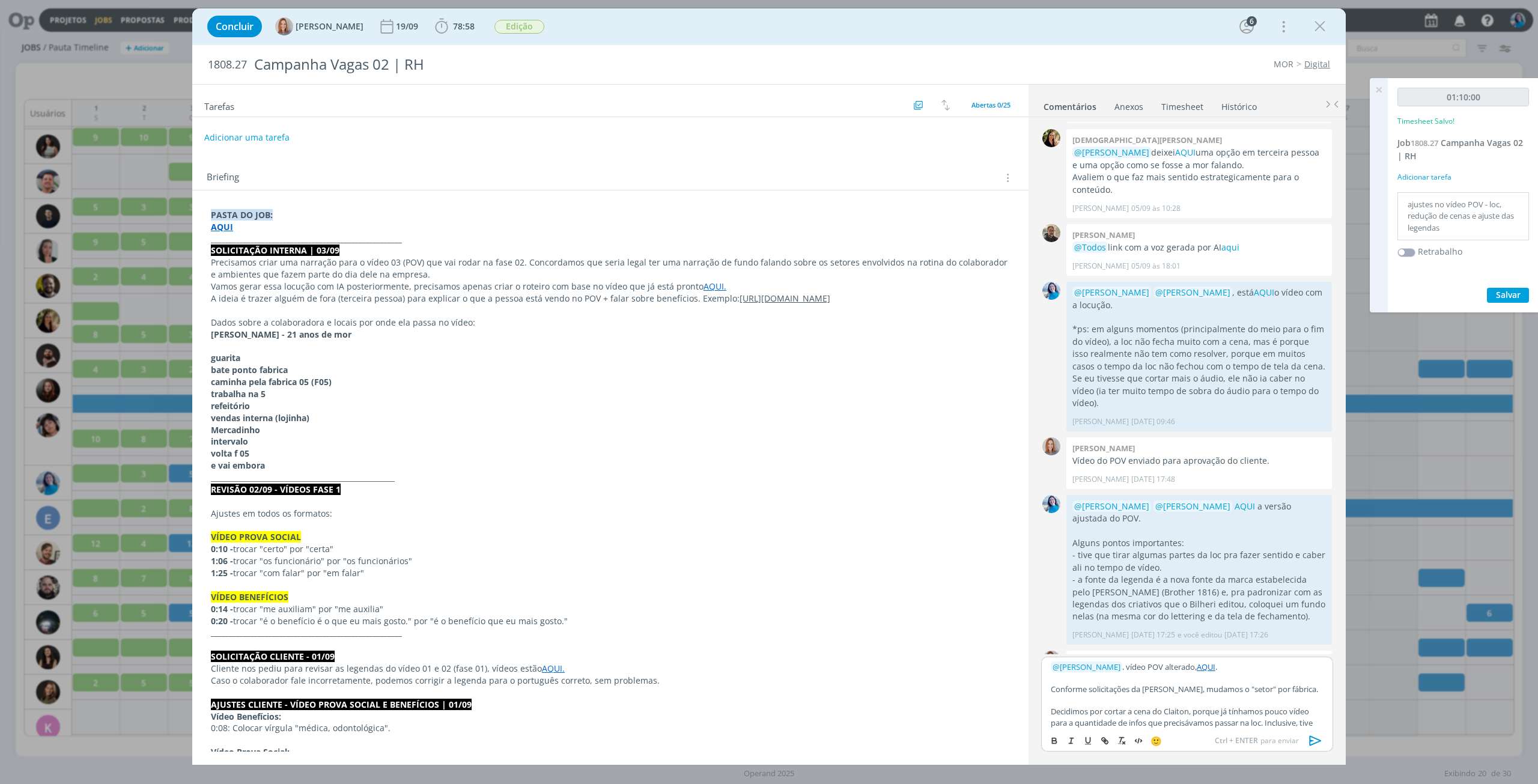
click at [1299, 692] on p "Conforme solicitações da Betina, mudamos o "setor" por fábrica." at bounding box center [1187, 689] width 273 height 11
click at [1119, 667] on span "﻿ @ Amanda Oliveira ﻿" at bounding box center [1086, 667] width 71 height 11
click at [1266, 673] on p "dialog" at bounding box center [1187, 678] width 273 height 11
click at [1209, 666] on link "AQUI" at bounding box center [1206, 667] width 19 height 11
click at [1202, 694] on link "https://sobeae.sharepoint.com/:v:/s/SOBEAE/ETThpEdzPTlNvBohd-5Li2MBAp7wt_QRFXSM…" at bounding box center [1168, 689] width 82 height 16
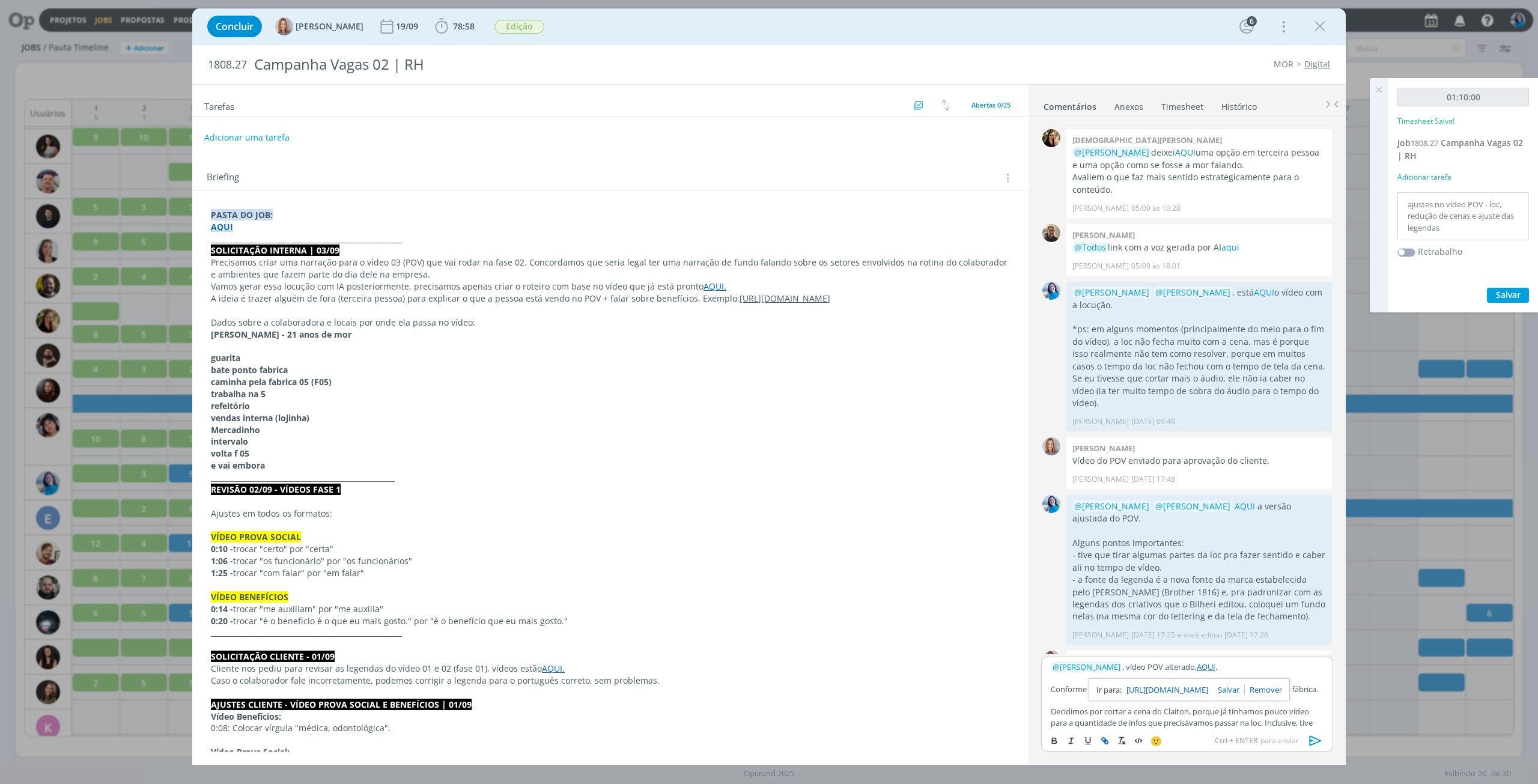
click at [1247, 668] on p "﻿ @ Amanda Oliveira ﻿ , vídeo POV alterado, AQUI ." at bounding box center [1187, 667] width 273 height 11
click at [1260, 689] on p "Conforme solicitações da Betina, mudamos o "setor" por fábrica." at bounding box center [1187, 689] width 273 height 11
click at [1239, 687] on p "Conforme solicitações da Betina, mudamos o "setor" por fábrica." at bounding box center [1187, 689] width 273 height 11
click at [1279, 686] on p "Conforme solicitações da Betina, mudamos o "setor cinco" por fábrica." at bounding box center [1187, 694] width 273 height 22
click at [1200, 698] on p "Conforme solicitações da Betina, mudamos o "setor cinco" por "Fábrica 05"." at bounding box center [1187, 694] width 273 height 22
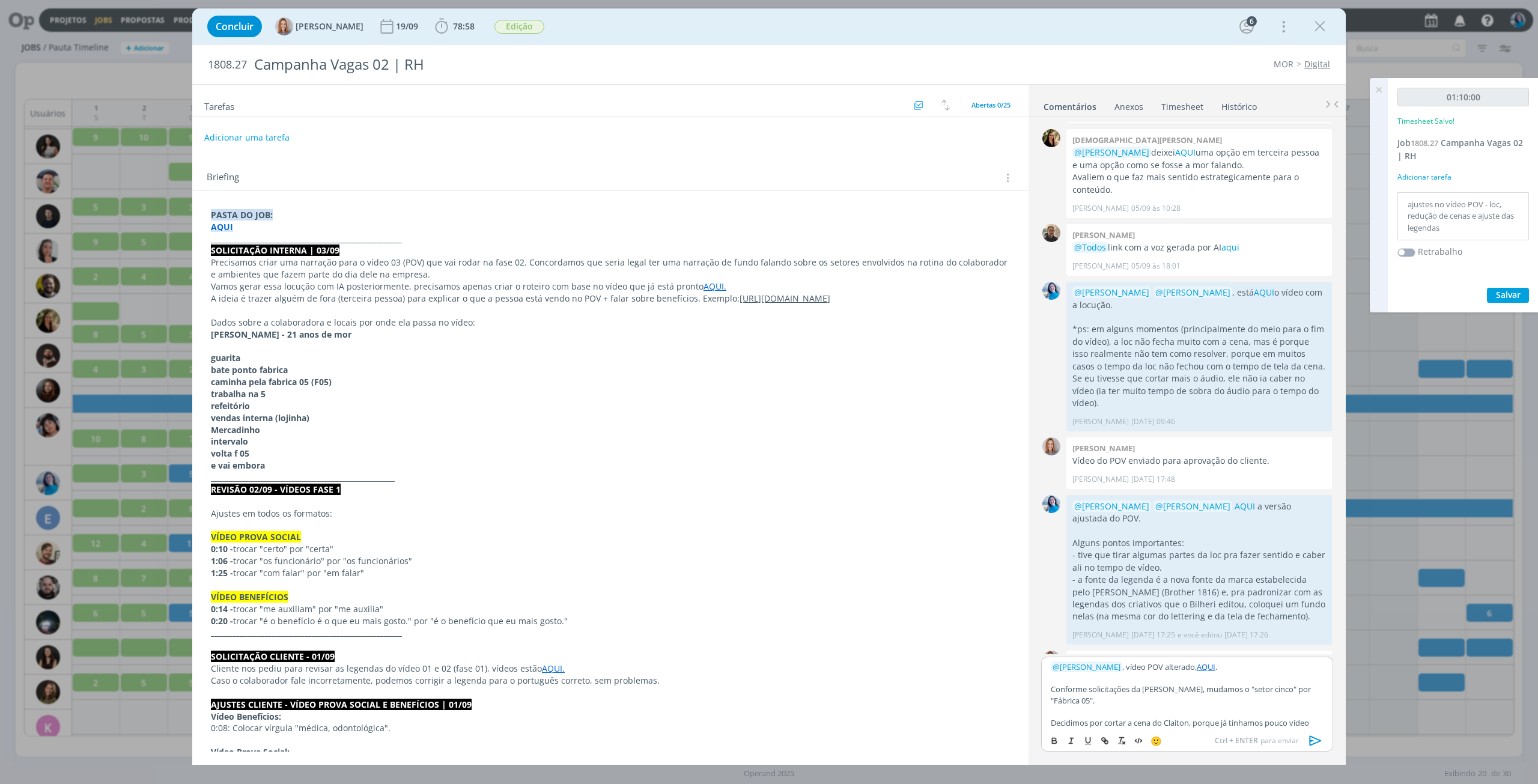
click at [1315, 744] on icon "dialog" at bounding box center [1315, 741] width 12 height 10
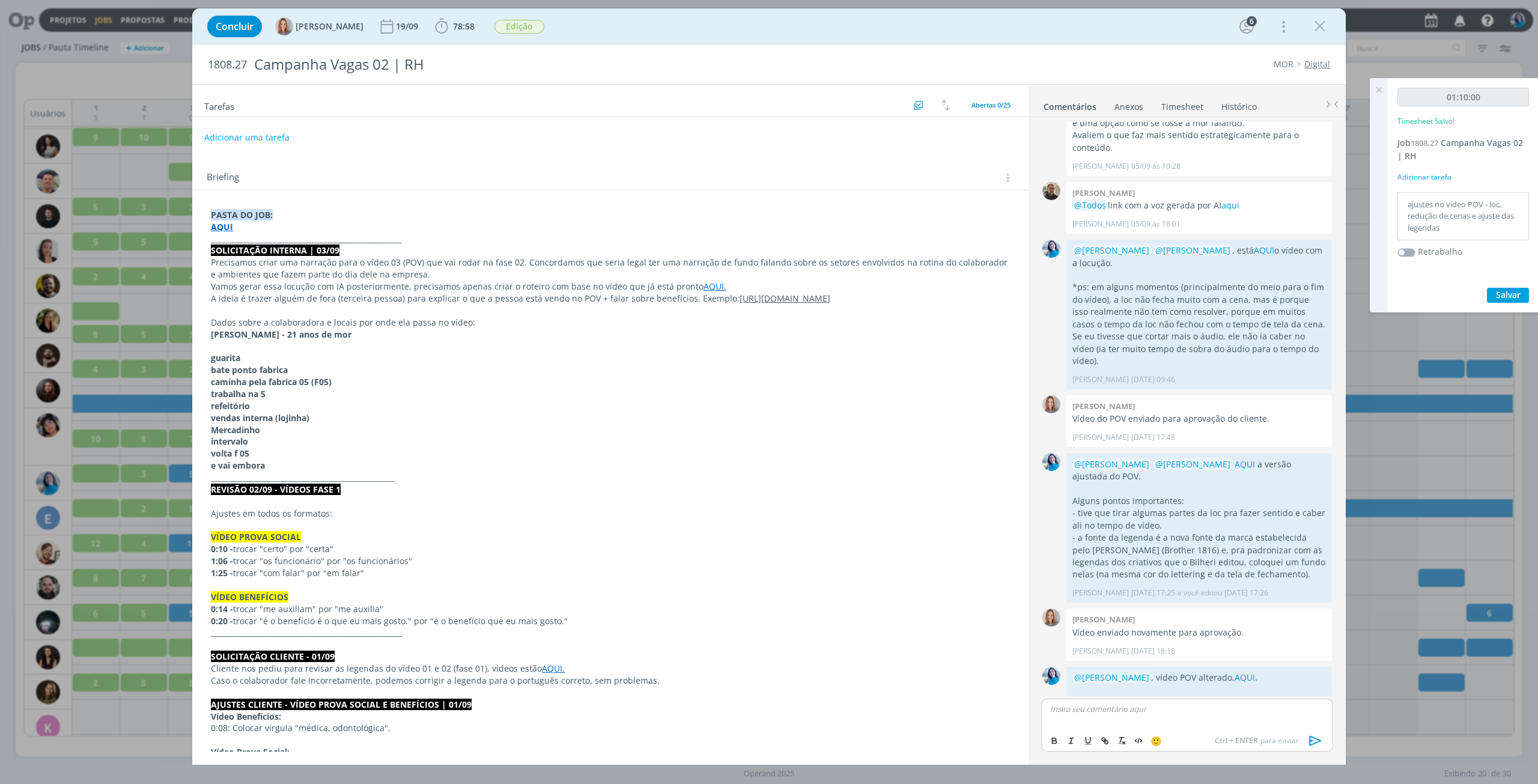
scroll to position [1299, 0]
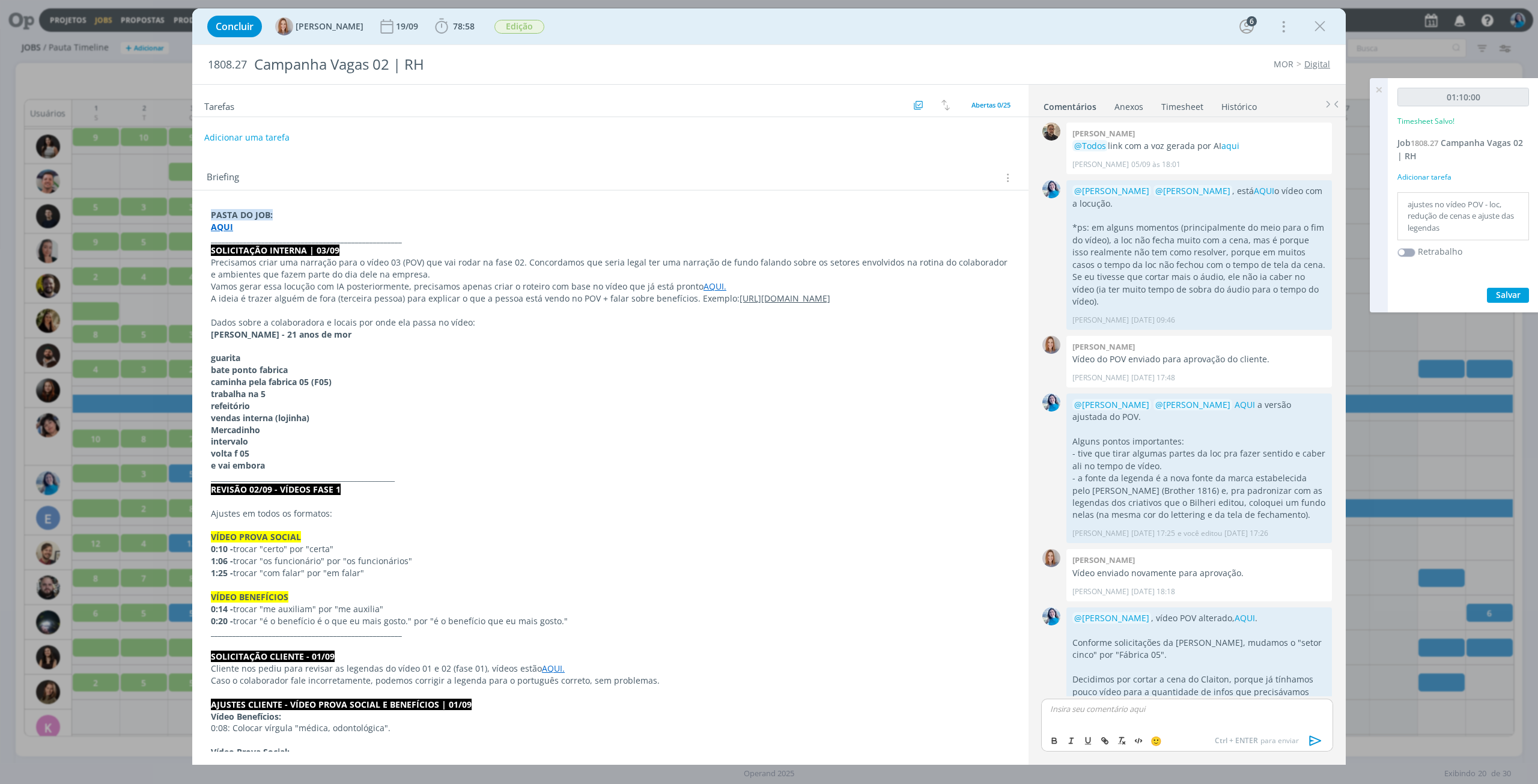
click at [1380, 95] on icon at bounding box center [1379, 90] width 21 height 23
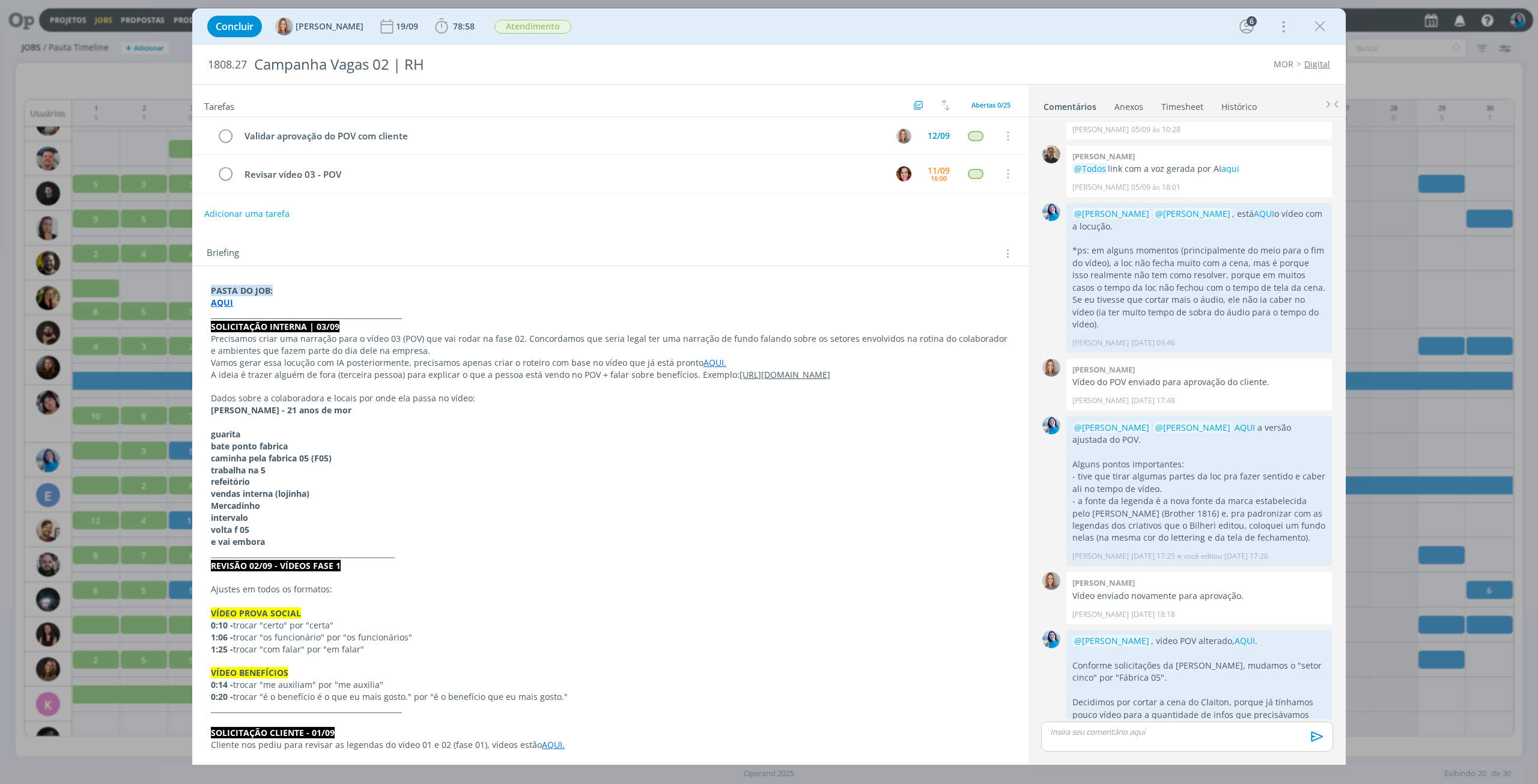
scroll to position [404, 0]
click at [1324, 23] on icon "dialog" at bounding box center [1320, 26] width 18 height 18
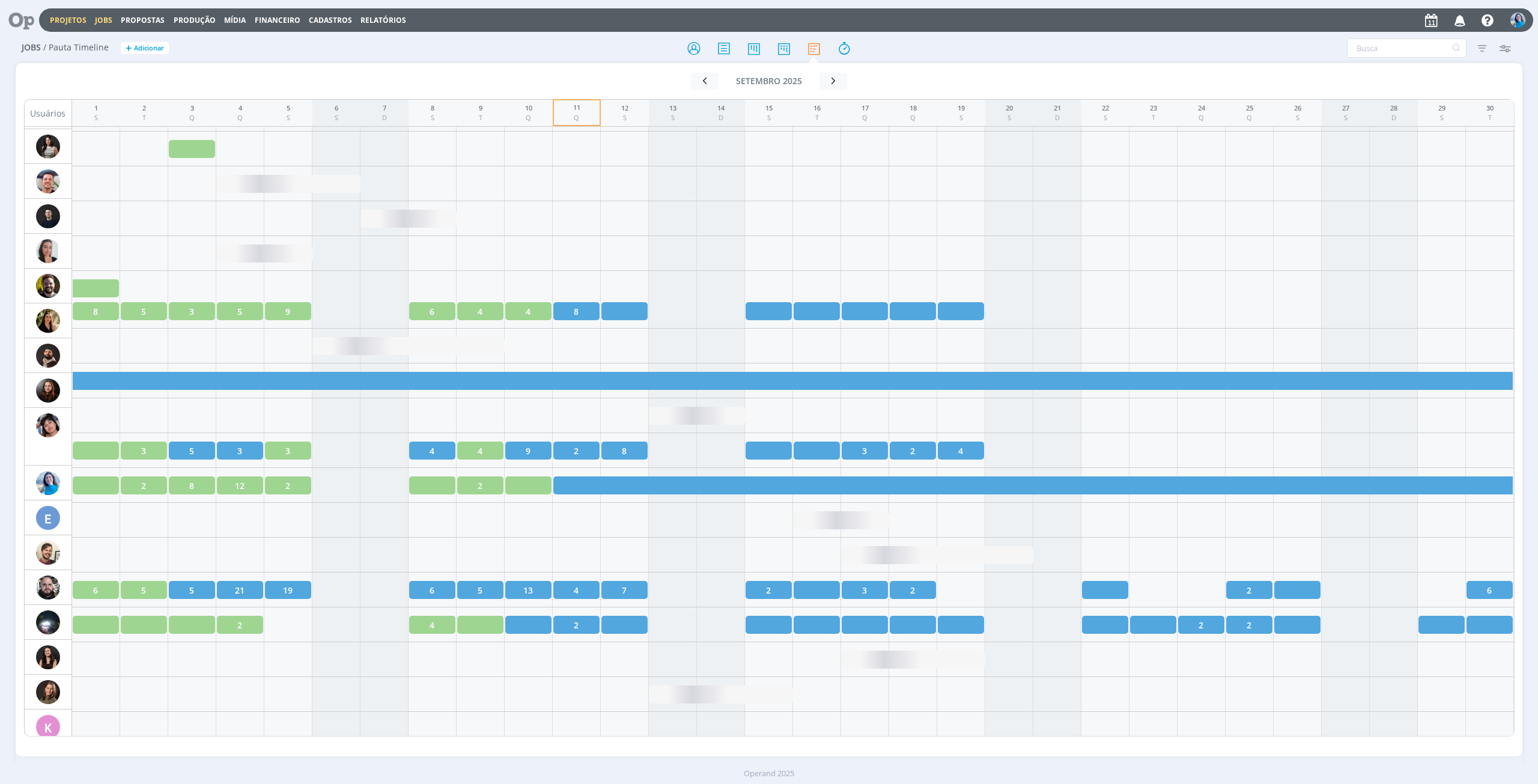
click at [78, 18] on link "Projetos" at bounding box center [68, 20] width 37 height 10
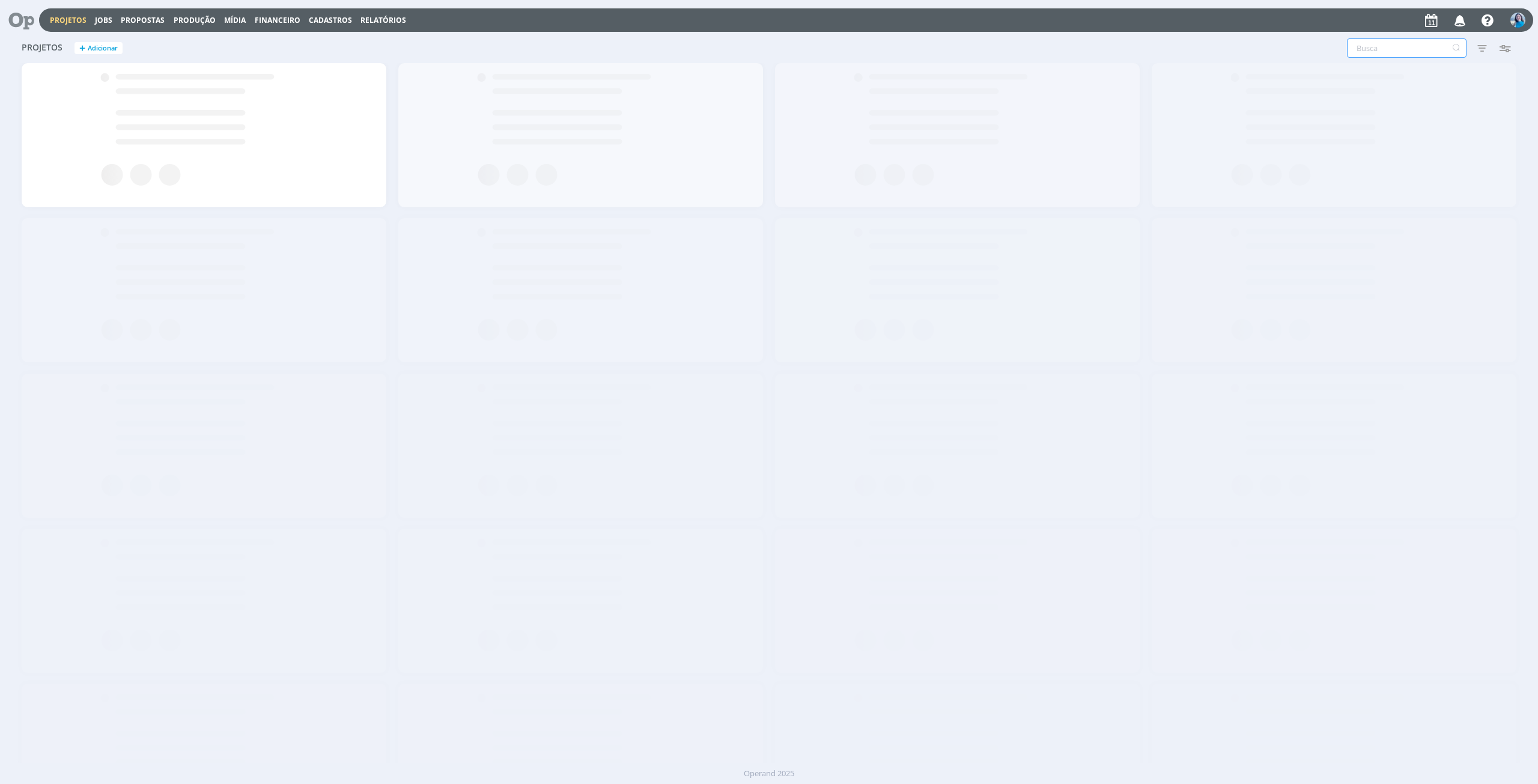
click at [1392, 46] on input "text" at bounding box center [1407, 48] width 120 height 19
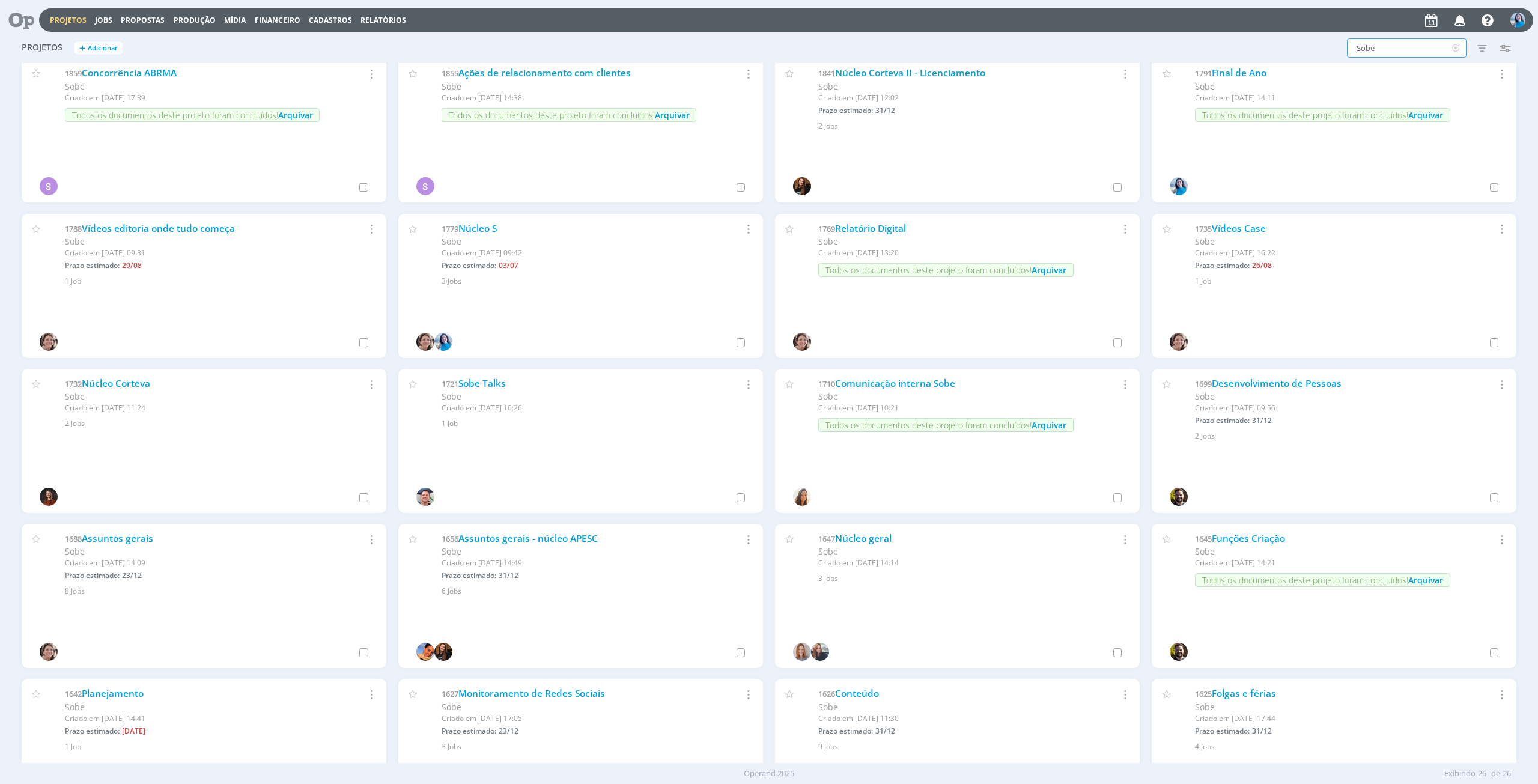
scroll to position [360, 0]
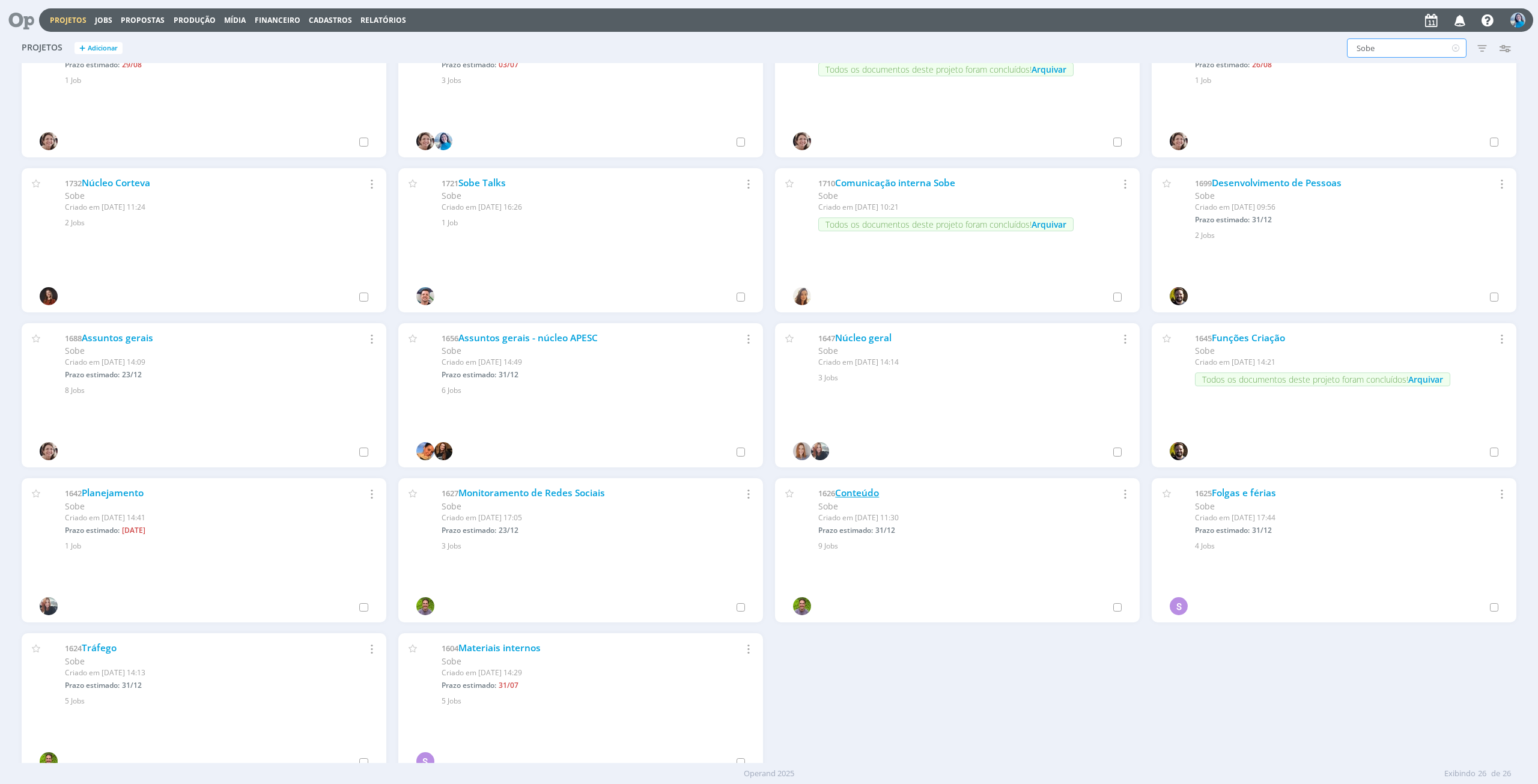
type input "Sobe"
click at [858, 491] on link "Conteúdo" at bounding box center [857, 493] width 44 height 13
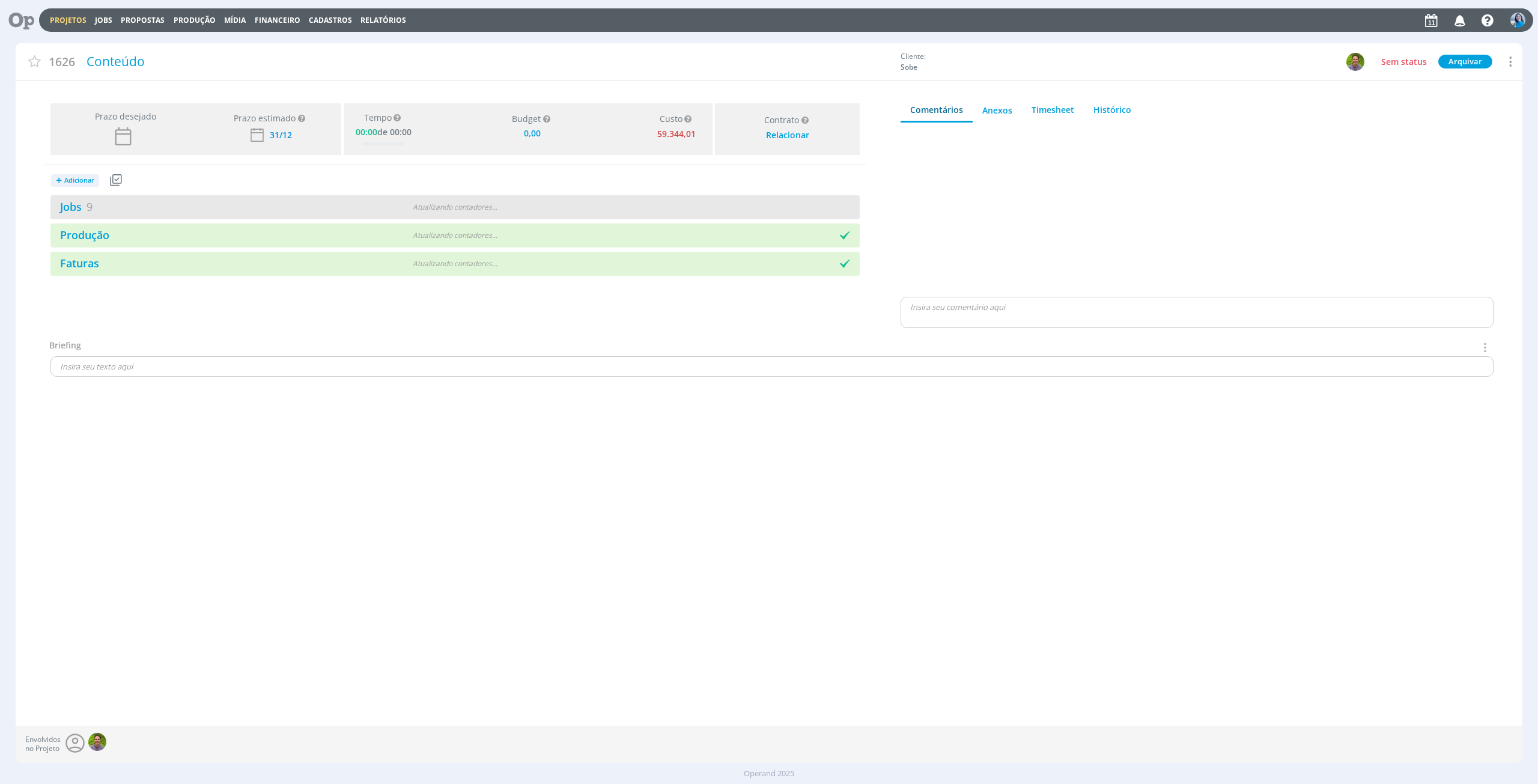
type input "0,00"
click at [78, 201] on link "Jobs 9" at bounding box center [71, 206] width 42 height 15
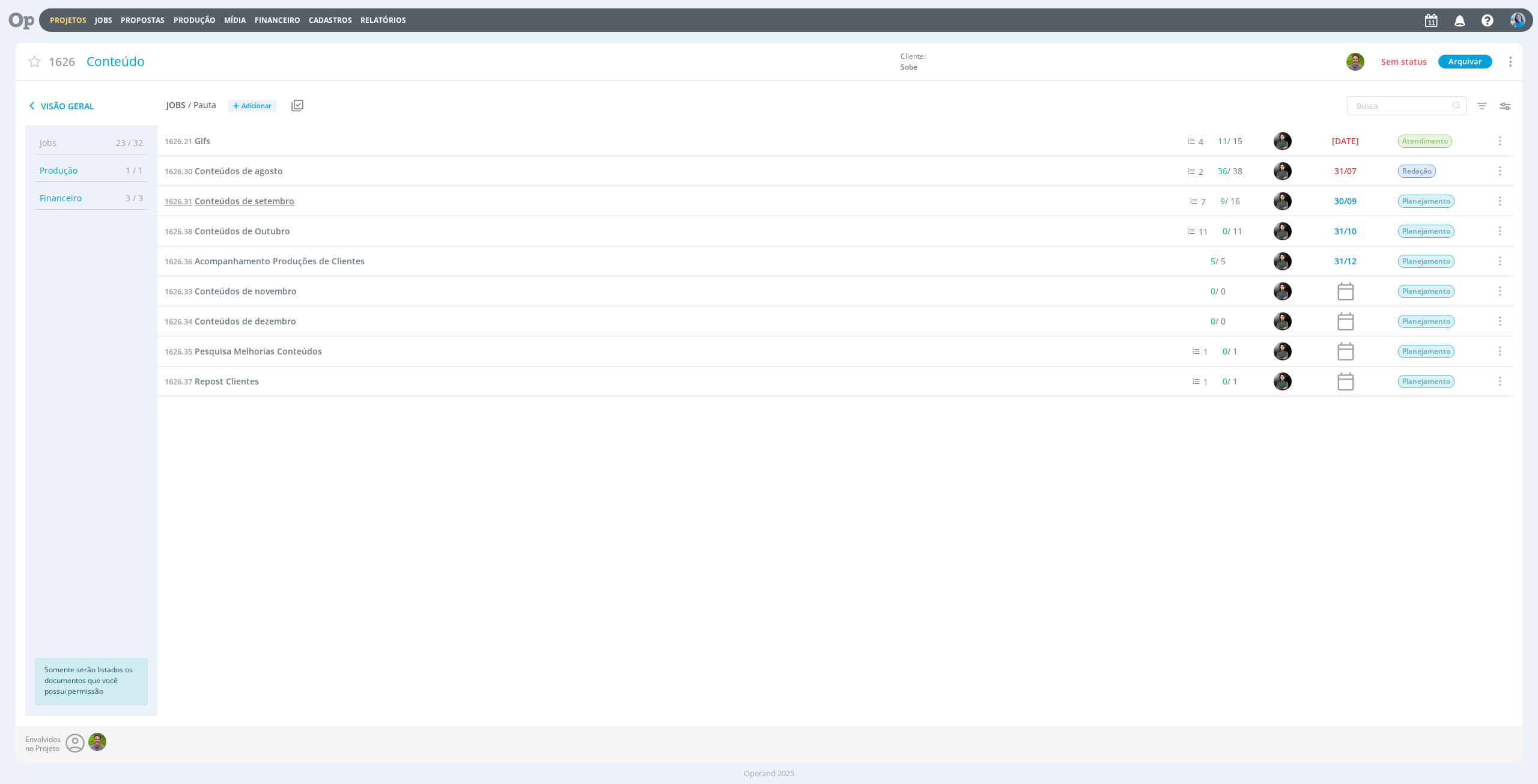
click at [254, 204] on span "Conteúdos de setembro" at bounding box center [245, 201] width 100 height 11
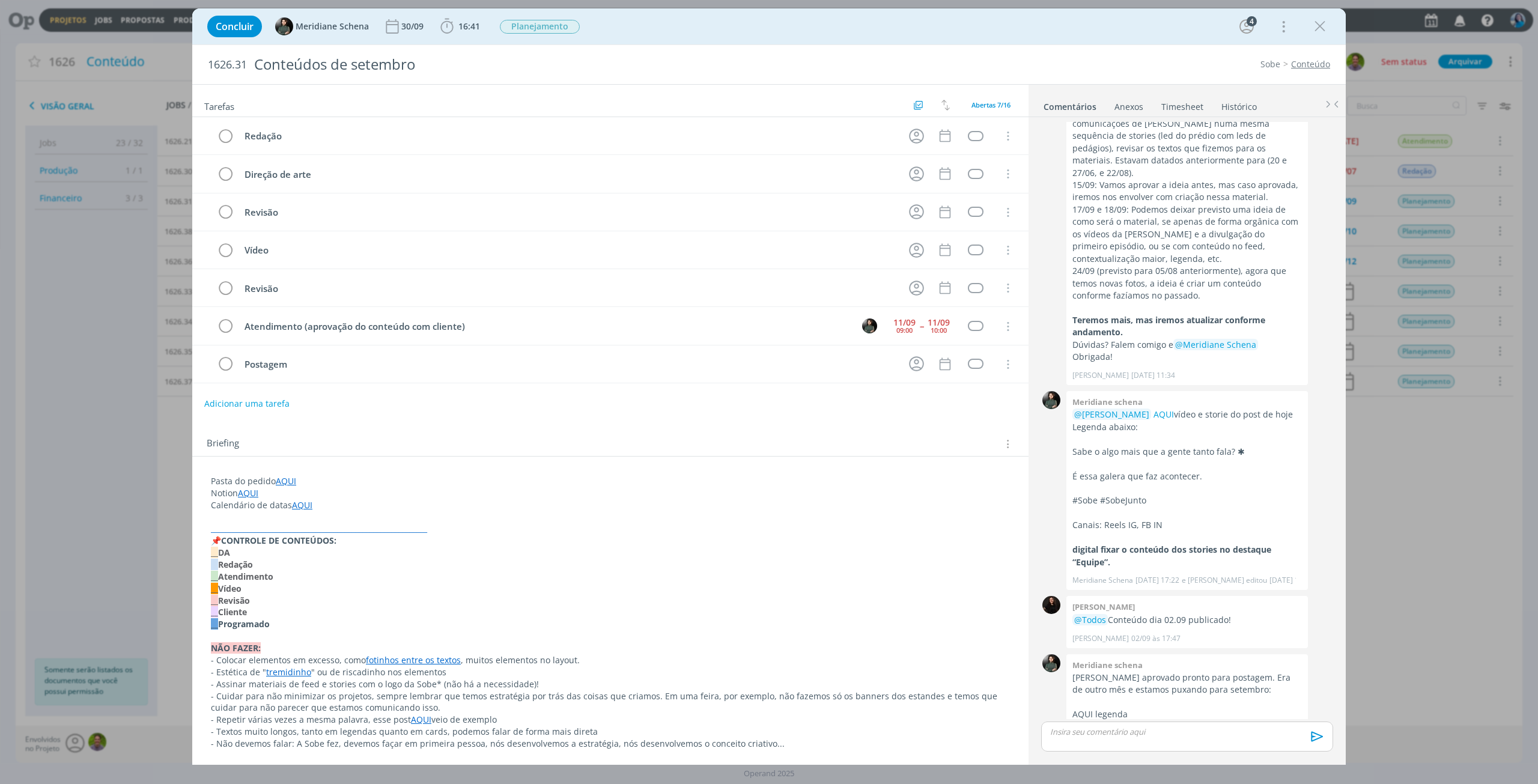
click at [288, 475] on link "AQUI" at bounding box center [286, 481] width 20 height 11
click at [288, 496] on link "https://sobeae.sharepoint.com/:f:/s/SOBEAE/EiN-kAA7w1lNhWcNGiYEnoUBZd-VVbm_FE3K…" at bounding box center [290, 503] width 91 height 16
click at [1321, 24] on icon "dialog" at bounding box center [1320, 26] width 18 height 18
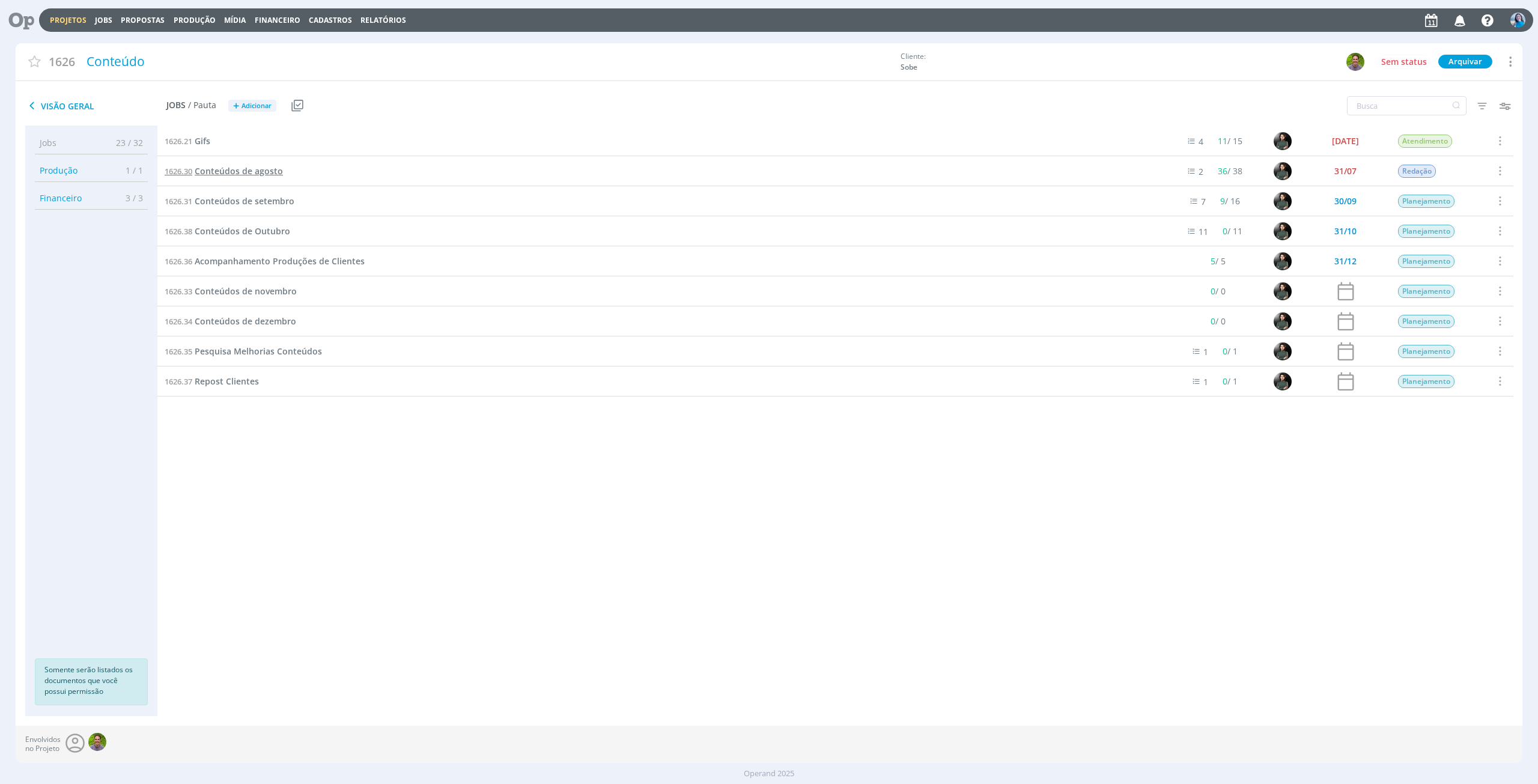
click at [271, 175] on span "Conteúdos de agosto" at bounding box center [239, 171] width 88 height 11
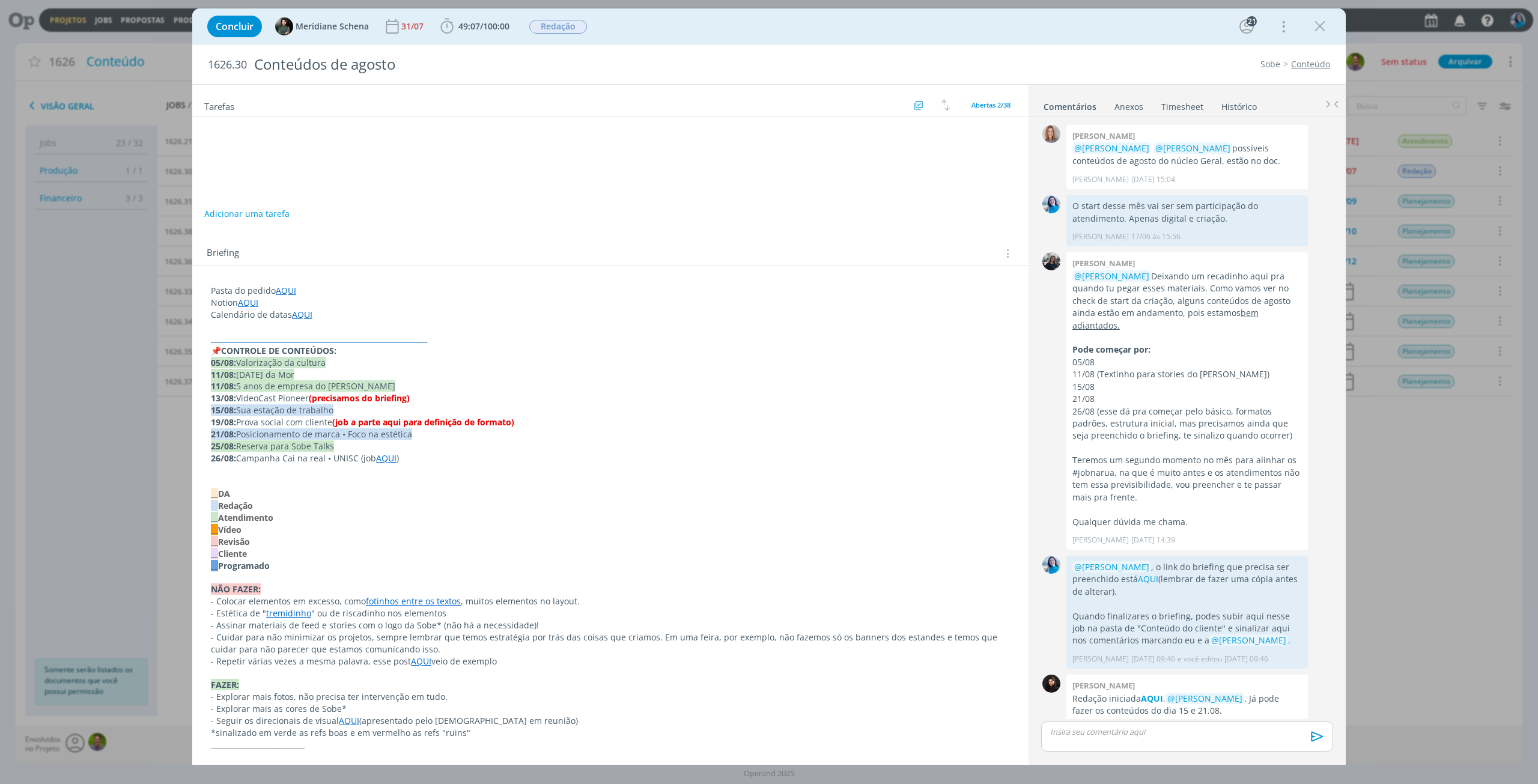
scroll to position [1391, 0]
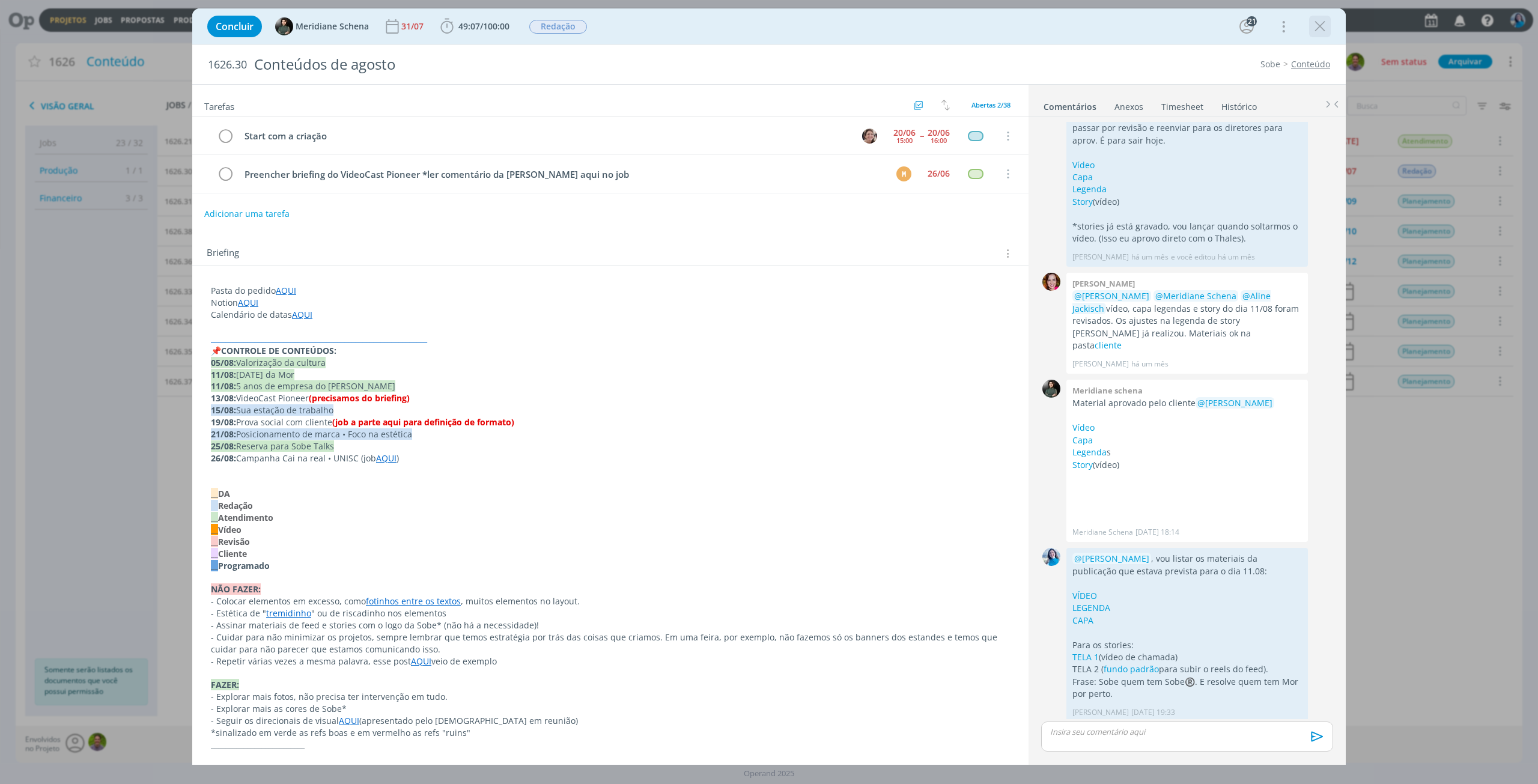
click at [1324, 22] on icon "dialog" at bounding box center [1320, 26] width 18 height 18
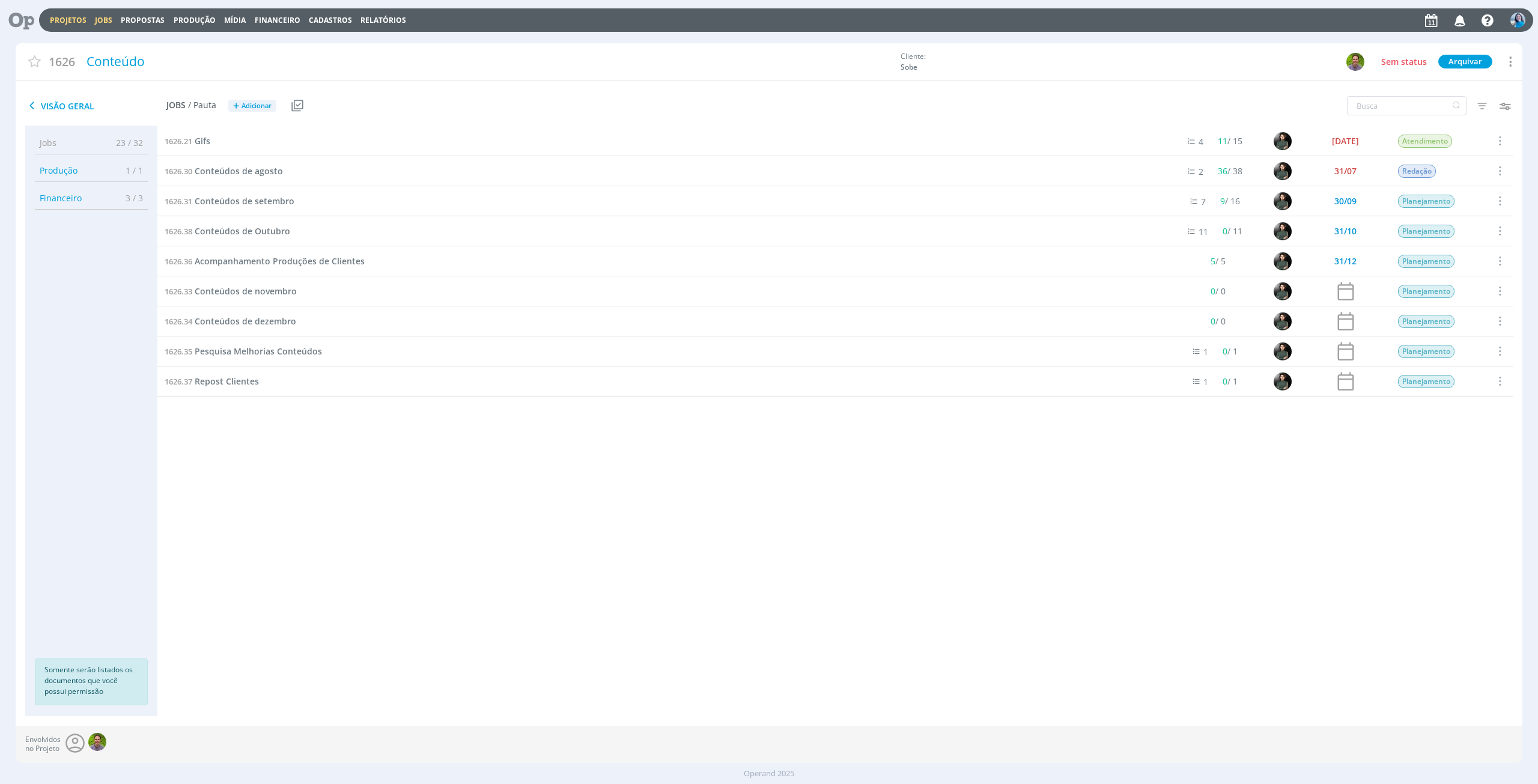
click at [97, 23] on link "Jobs" at bounding box center [103, 20] width 18 height 10
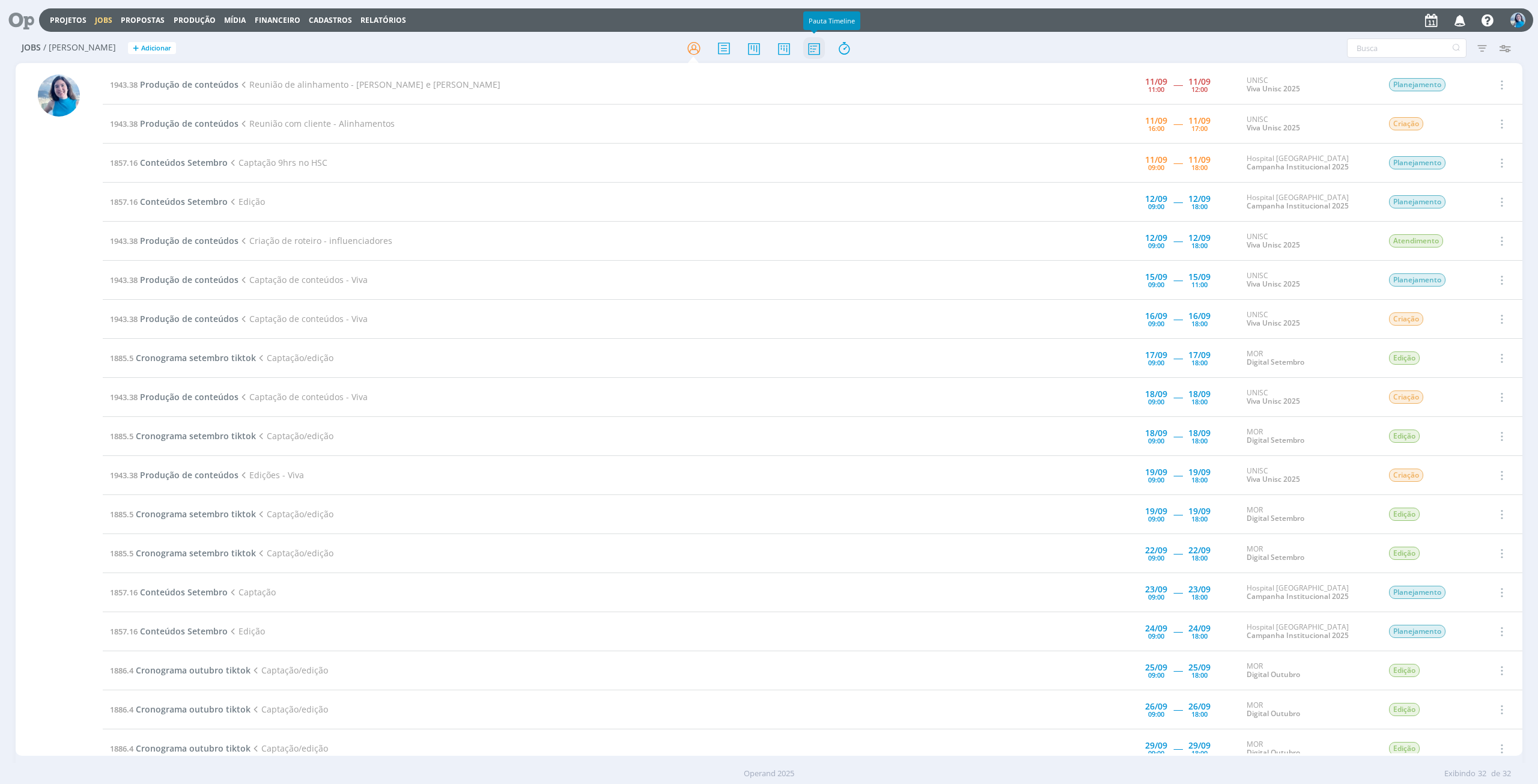
click at [814, 54] on icon at bounding box center [814, 48] width 21 height 23
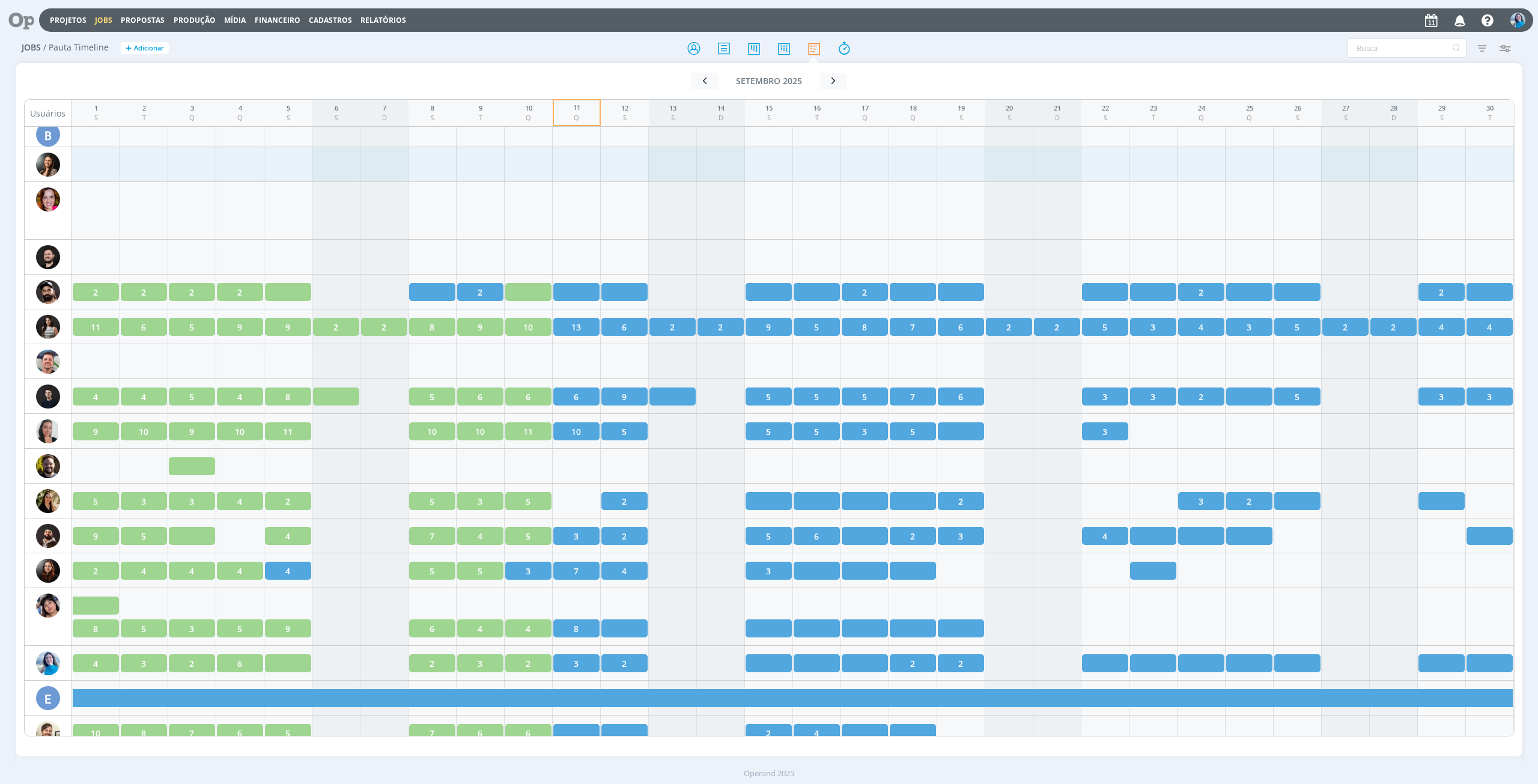
scroll to position [541, 0]
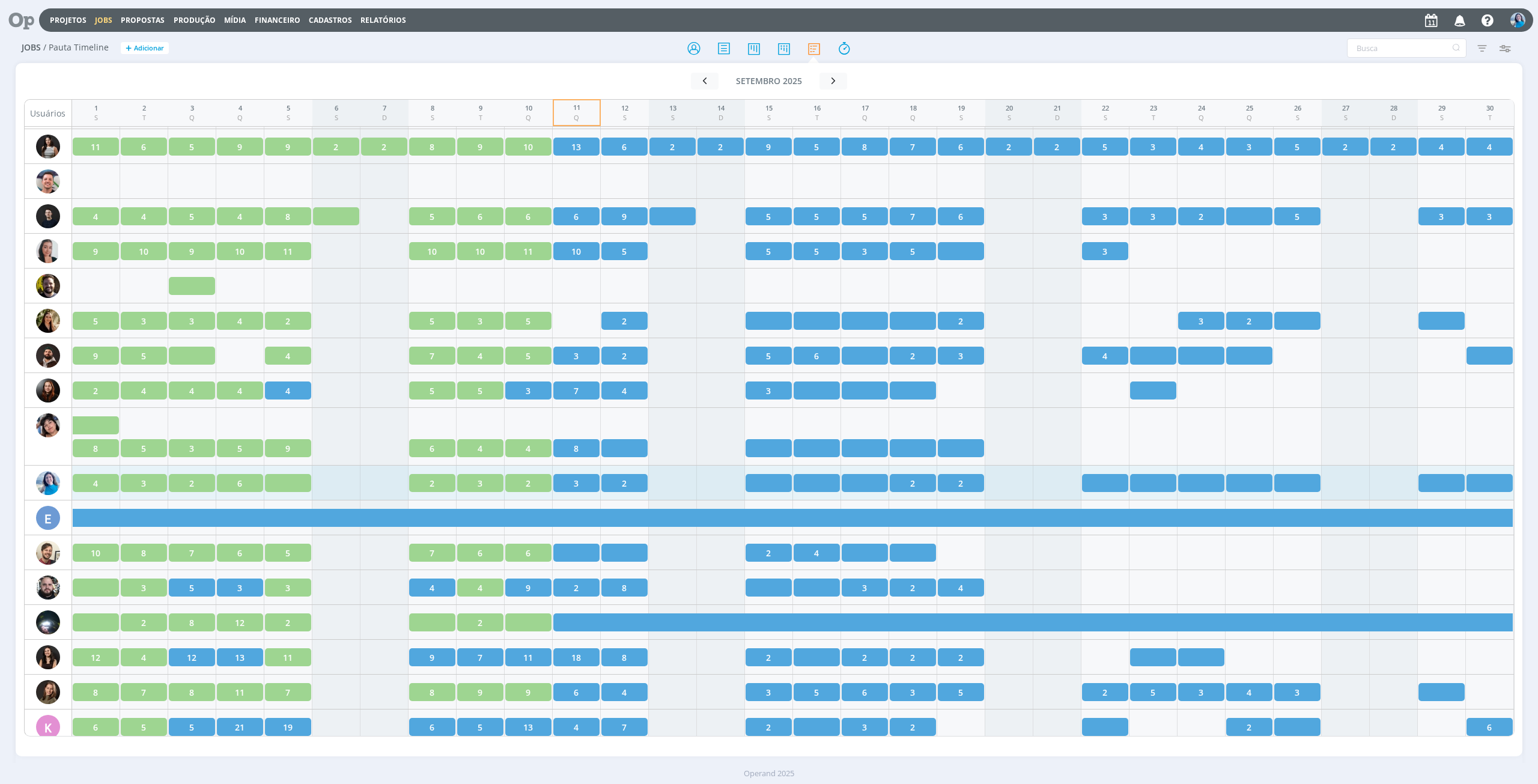
click at [527, 484] on span "2" at bounding box center [528, 483] width 5 height 13
click at [579, 481] on div "3" at bounding box center [576, 483] width 46 height 18
click at [436, 483] on div "2" at bounding box center [432, 483] width 46 height 18
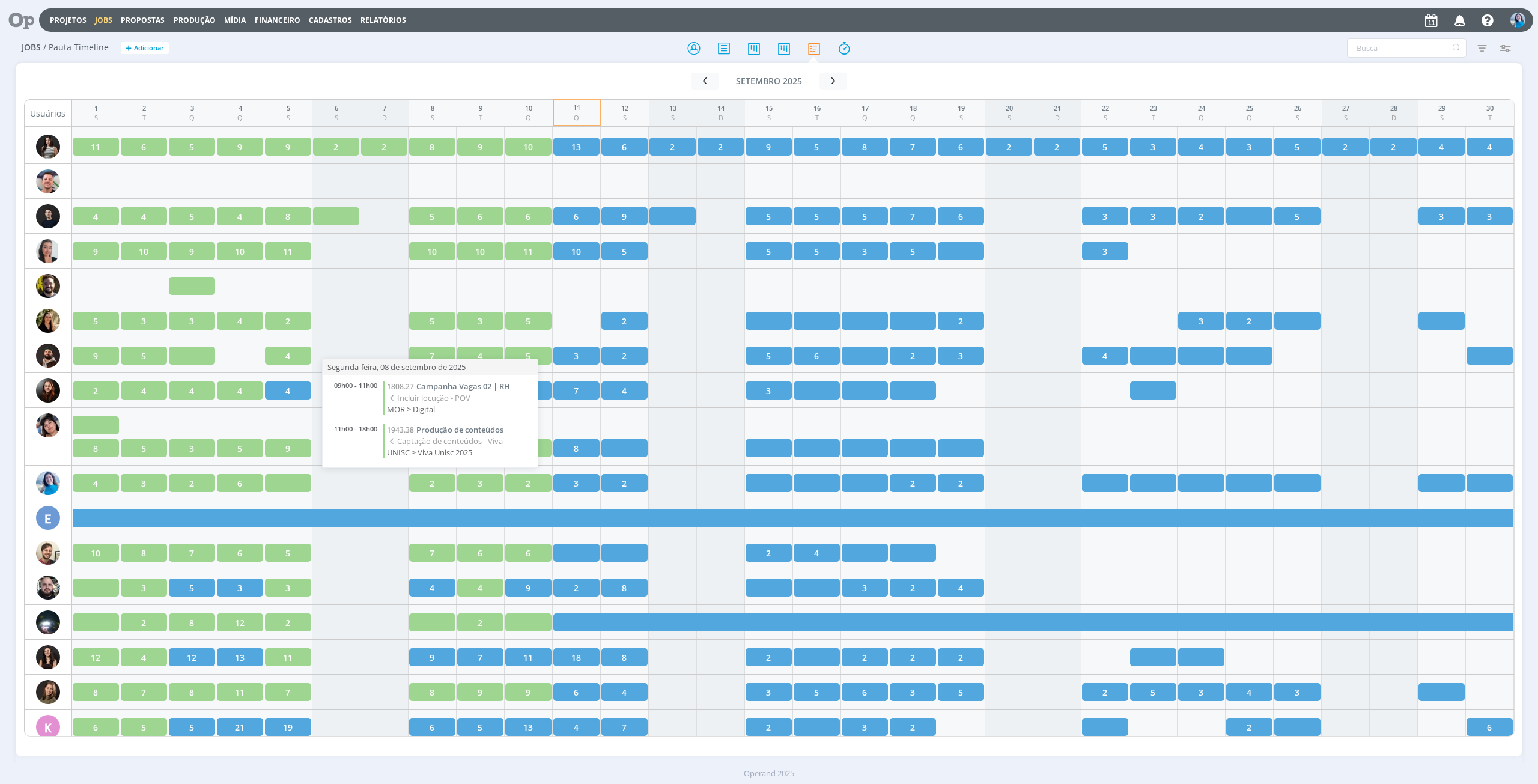
click at [462, 390] on span "Campanha Vagas 02 | RH" at bounding box center [463, 386] width 94 height 11
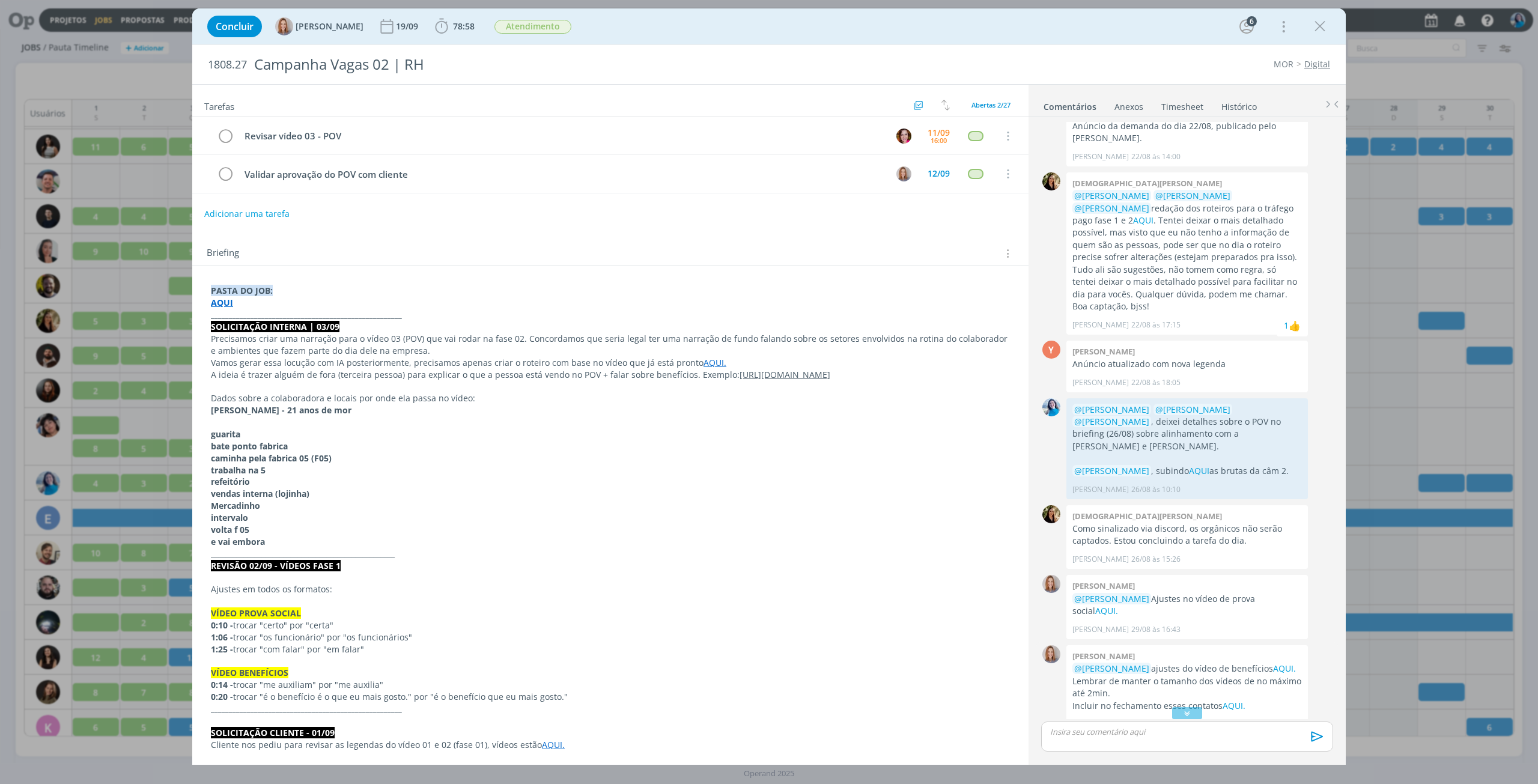
scroll to position [167, 0]
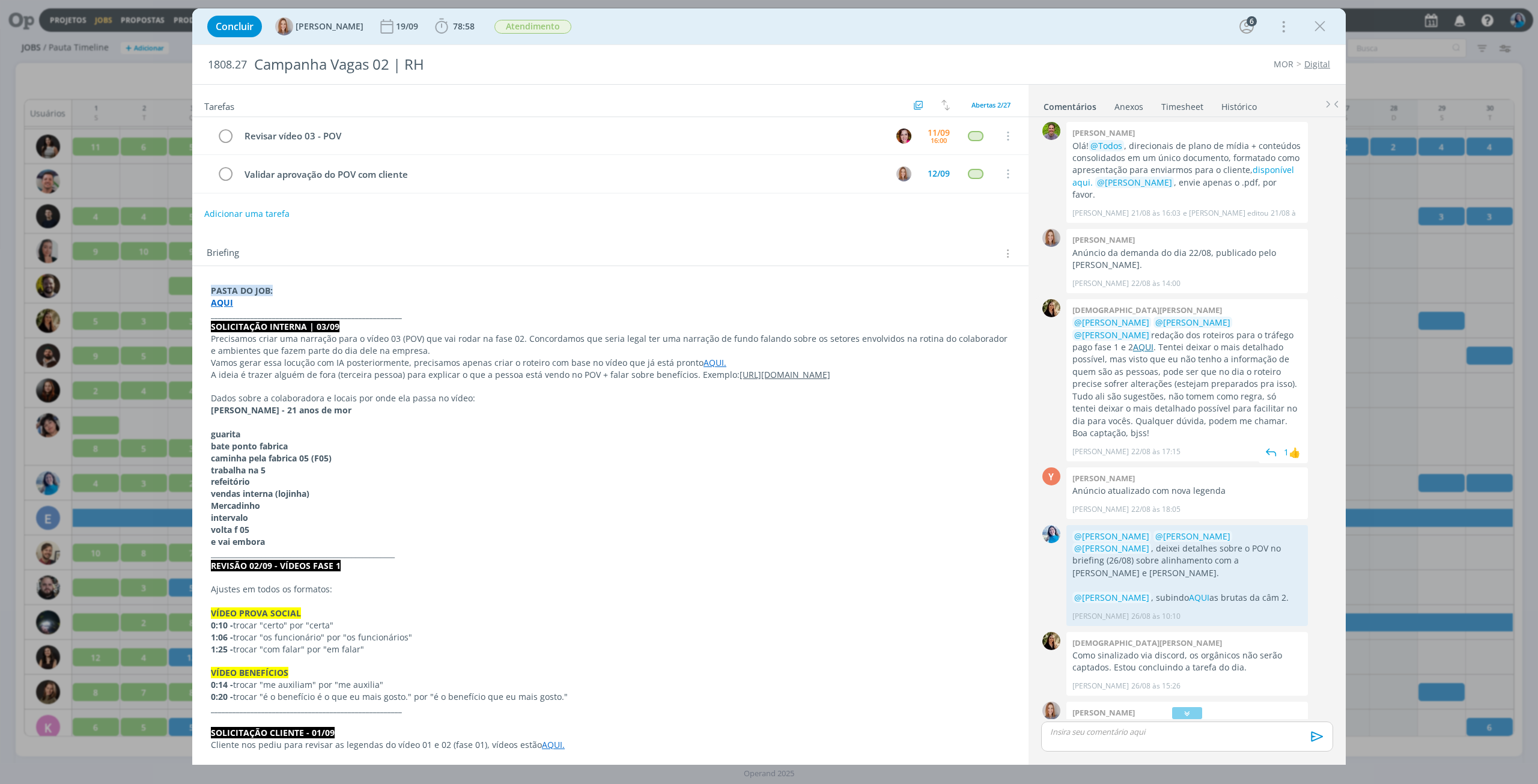
click at [1154, 341] on link "AQUI" at bounding box center [1143, 347] width 20 height 11
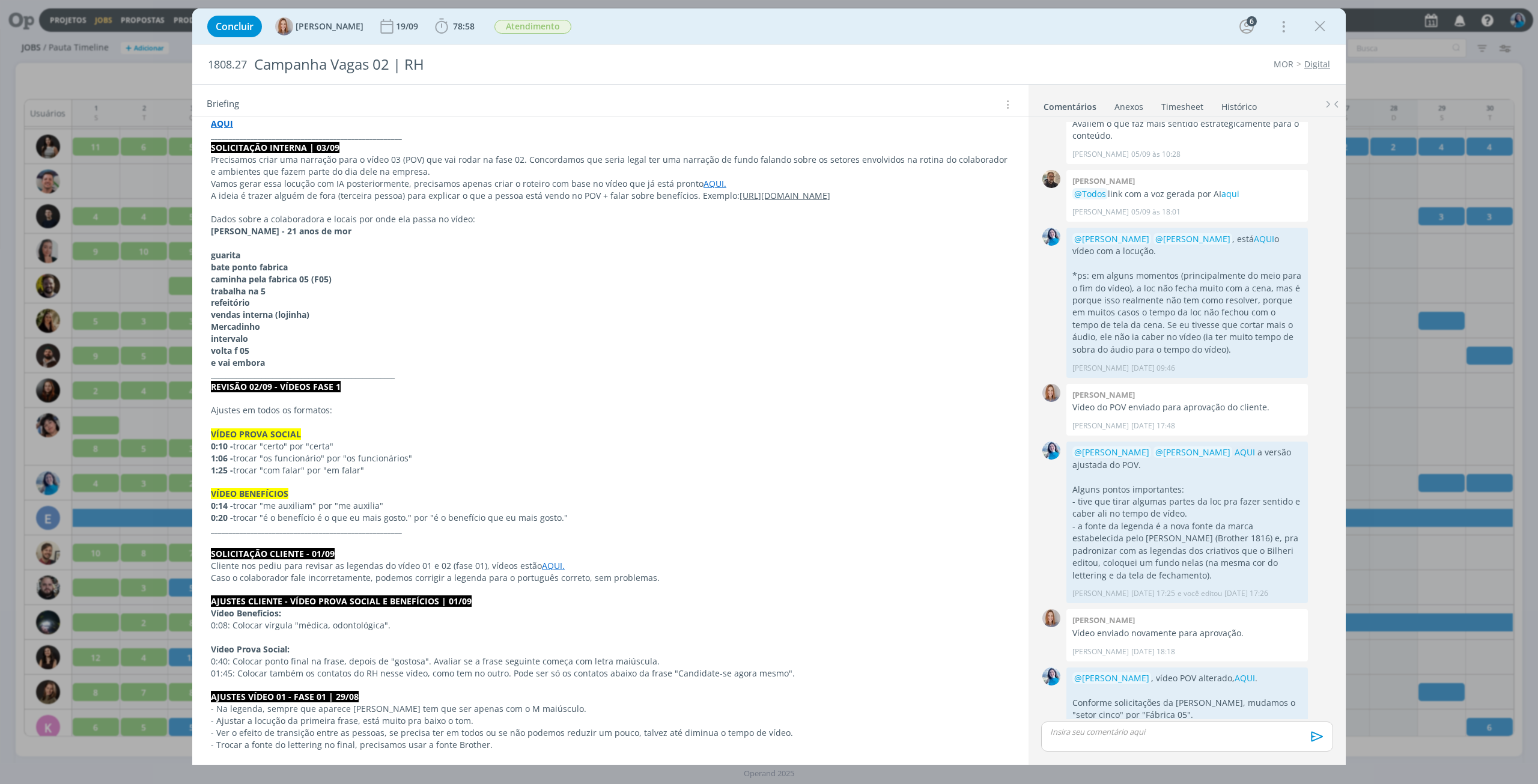
scroll to position [0, 0]
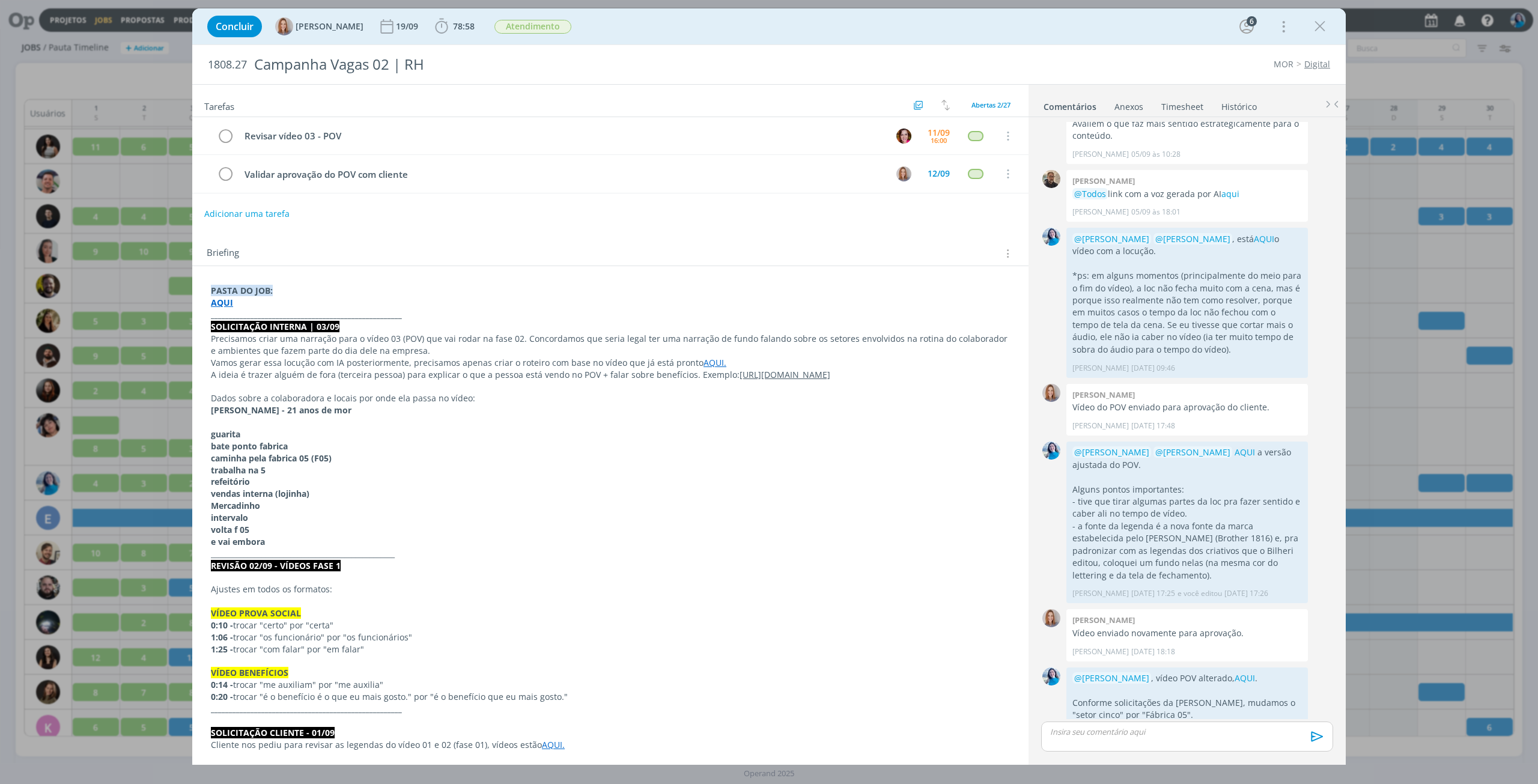
click at [1185, 105] on link "Timesheet" at bounding box center [1182, 104] width 44 height 18
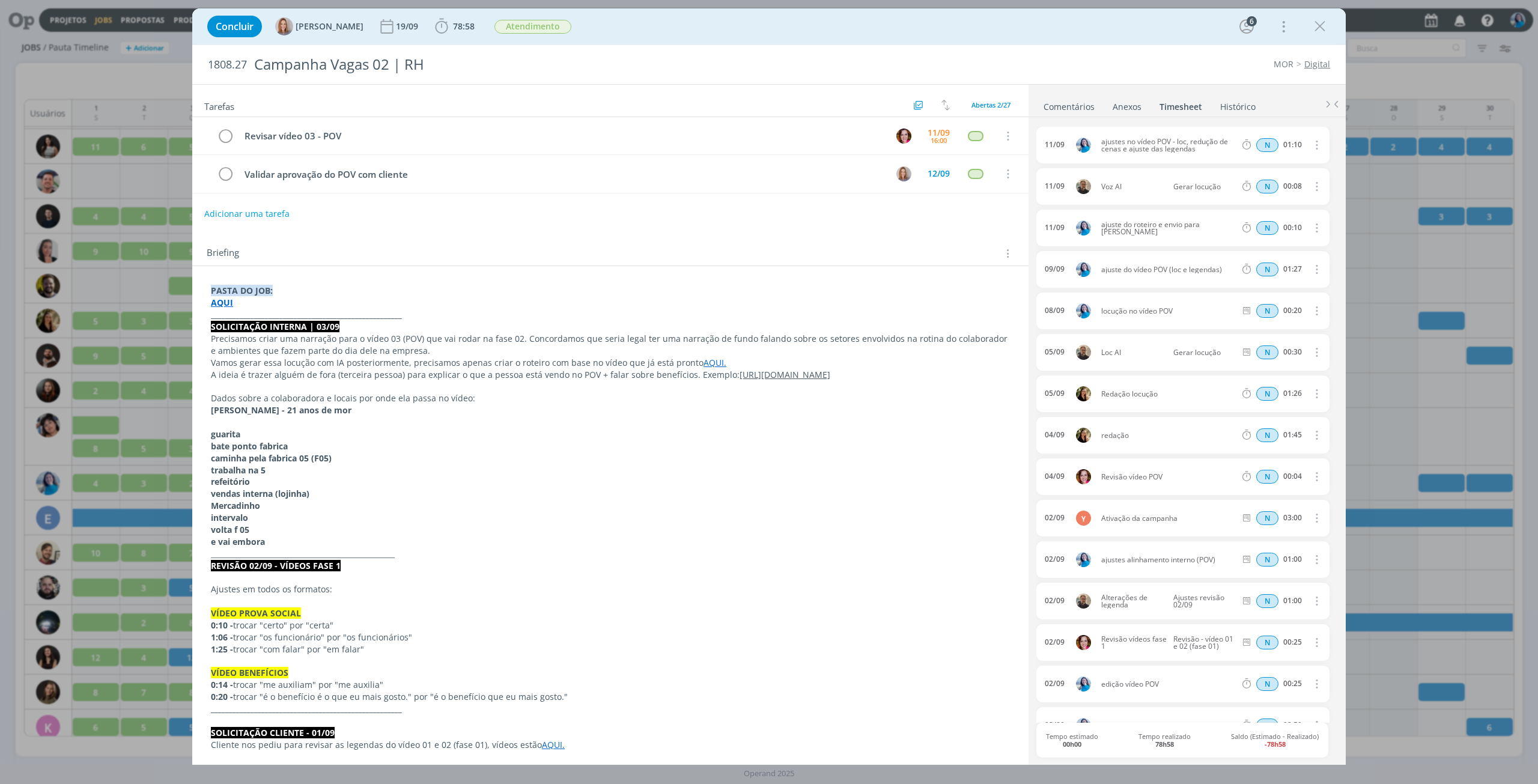
click at [1070, 103] on link "Comentários" at bounding box center [1069, 104] width 52 height 18
